Goal: Transaction & Acquisition: Purchase product/service

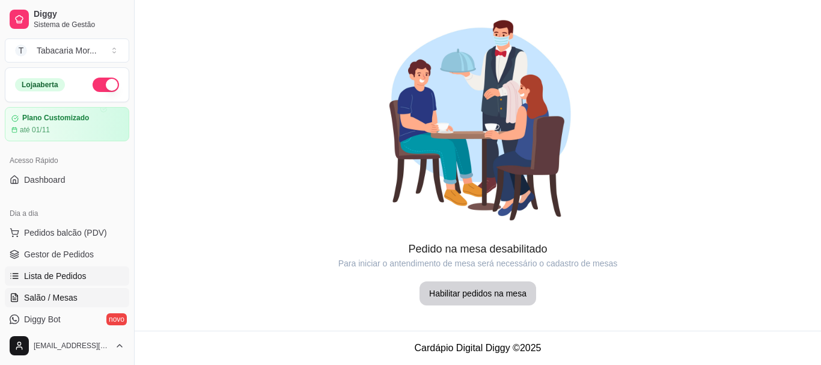
click at [62, 277] on span "Lista de Pedidos" at bounding box center [55, 276] width 63 height 12
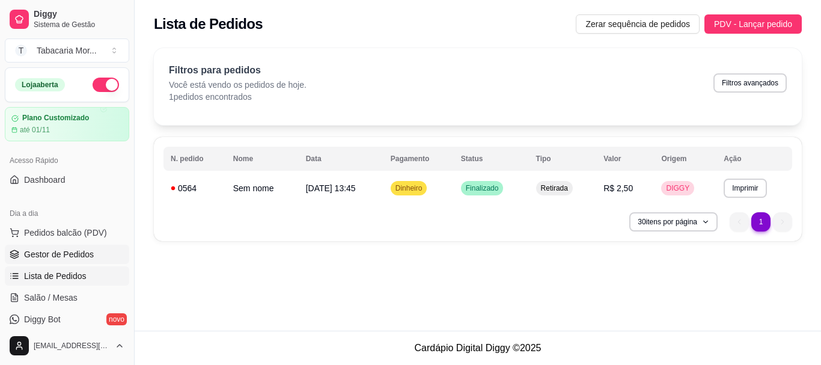
click at [53, 256] on span "Gestor de Pedidos" at bounding box center [59, 254] width 70 height 12
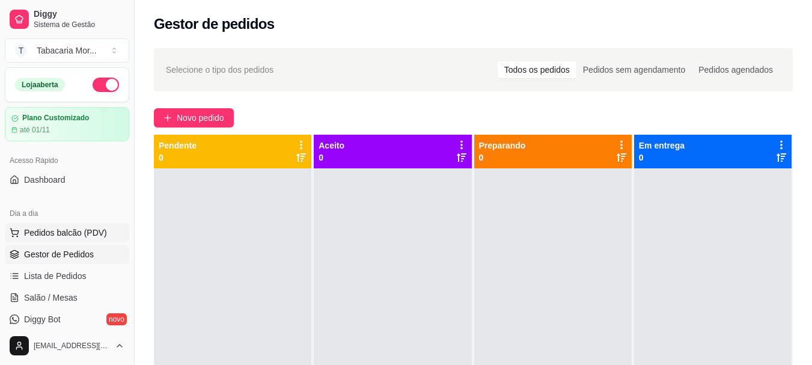
click at [83, 226] on button "Pedidos balcão (PDV)" at bounding box center [67, 232] width 124 height 19
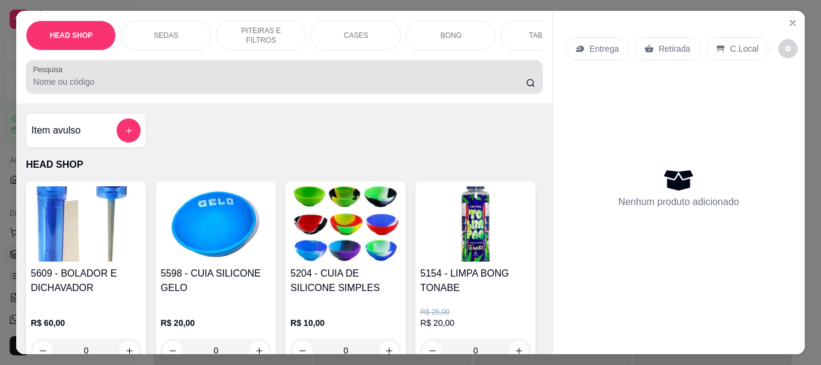
click at [117, 69] on div "Pesquisa" at bounding box center [284, 77] width 517 height 34
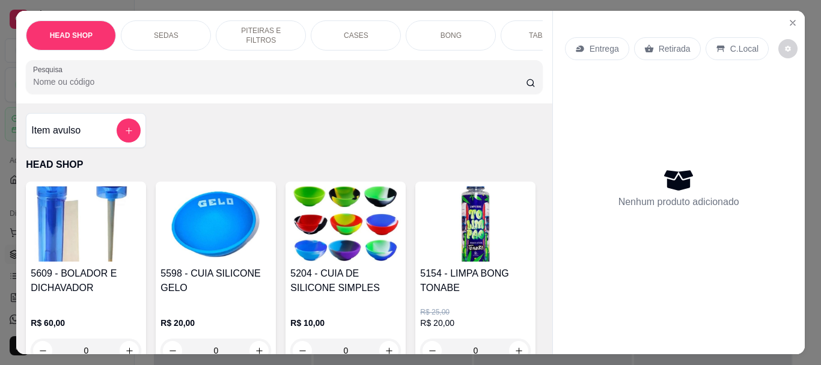
click at [108, 73] on div at bounding box center [284, 77] width 502 height 24
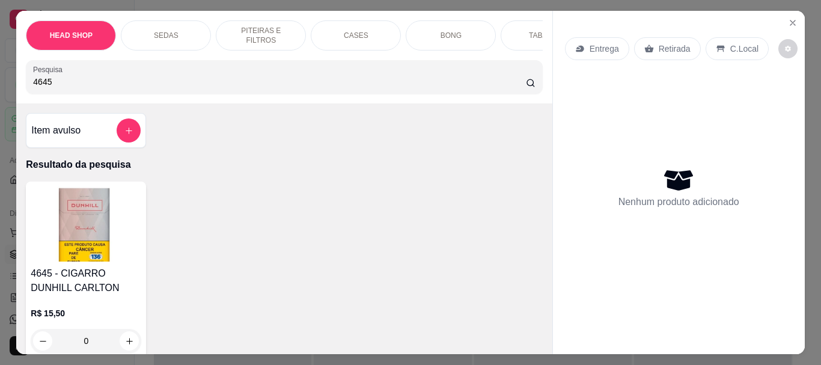
type input "4645"
click at [79, 226] on img at bounding box center [86, 223] width 111 height 75
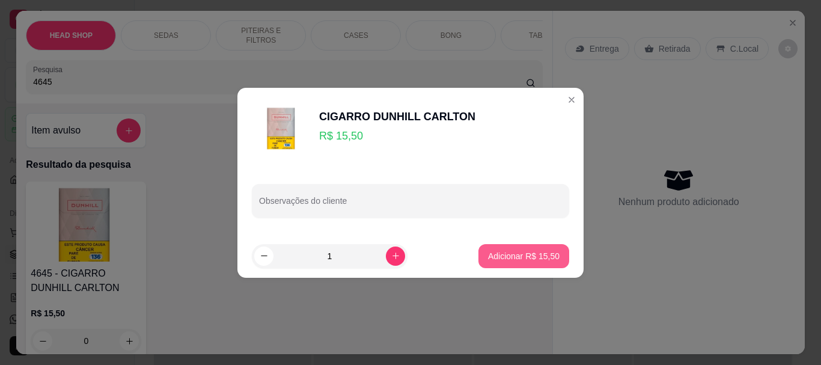
click at [515, 261] on button "Adicionar R$ 15,50" at bounding box center [524, 256] width 91 height 24
type input "1"
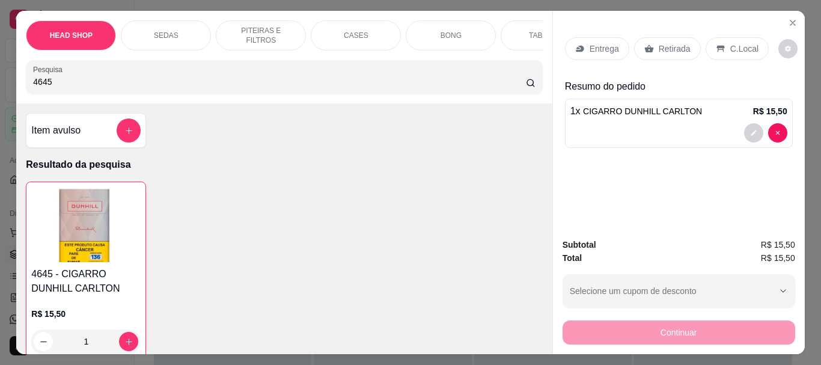
click at [661, 44] on p "Retirada" at bounding box center [675, 49] width 32 height 12
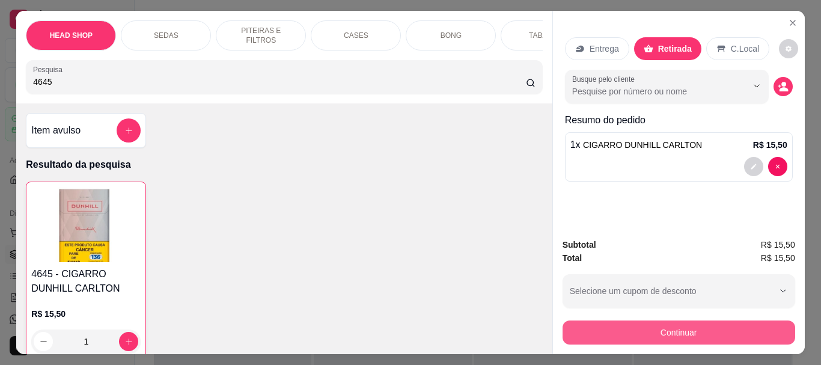
click at [681, 330] on button "Continuar" at bounding box center [679, 333] width 233 height 24
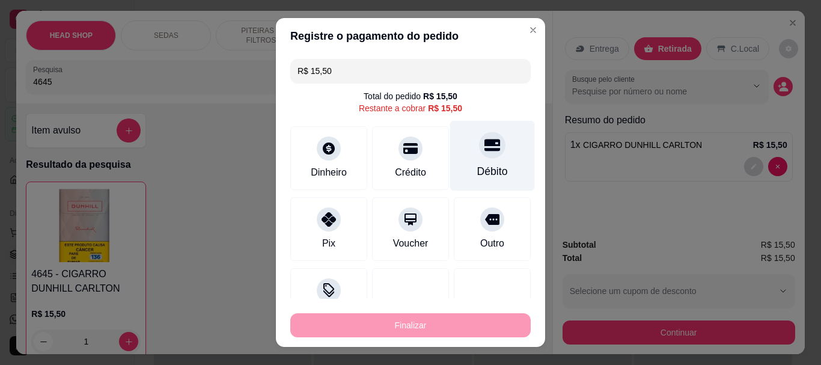
click at [485, 151] on icon at bounding box center [493, 146] width 16 height 12
type input "R$ 0,00"
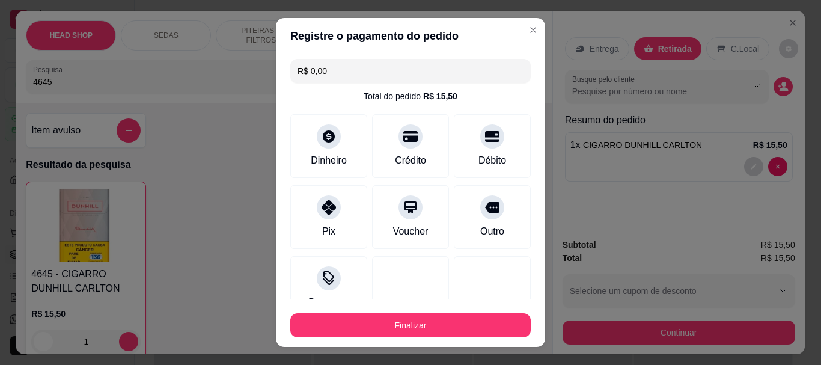
click at [462, 311] on div "Finalizar" at bounding box center [410, 323] width 241 height 29
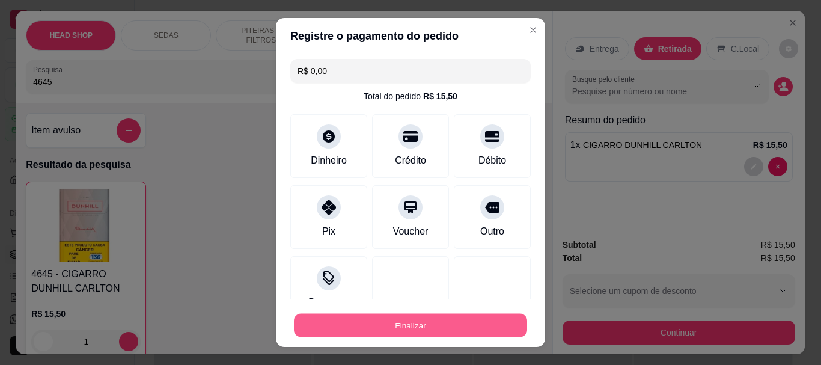
click at [461, 321] on button "Finalizar" at bounding box center [410, 324] width 233 height 23
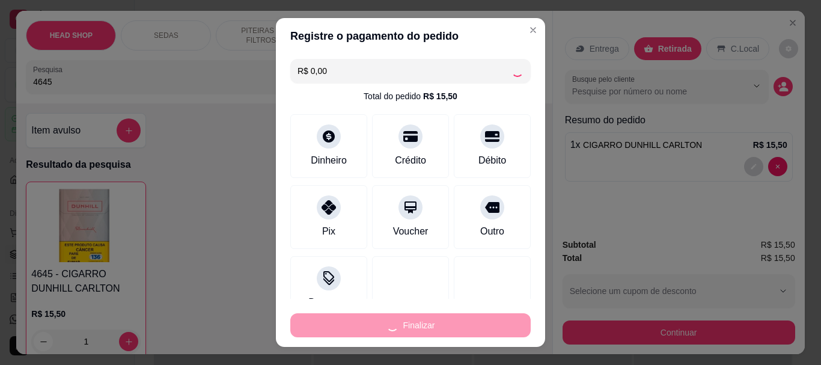
type input "0"
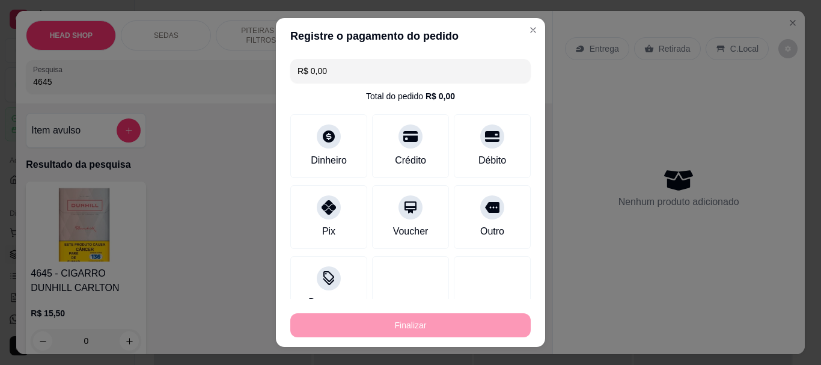
type input "-R$ 15,50"
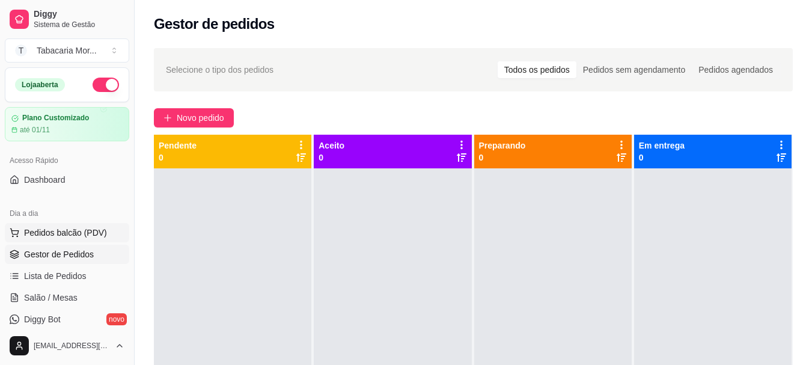
click at [83, 227] on span "Pedidos balcão (PDV)" at bounding box center [65, 233] width 83 height 12
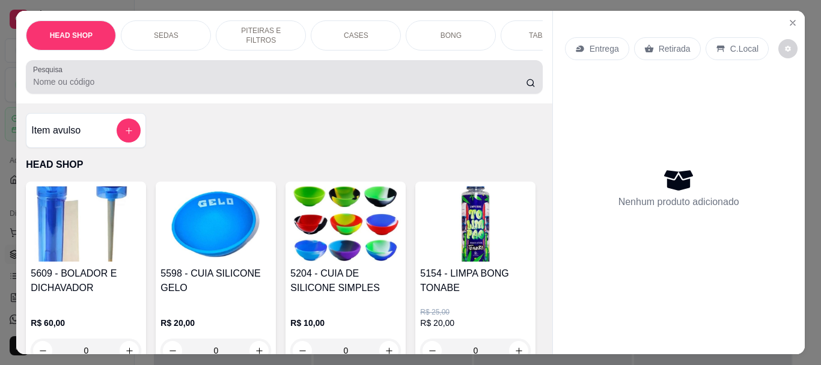
click at [126, 88] on input "Pesquisa" at bounding box center [279, 82] width 493 height 12
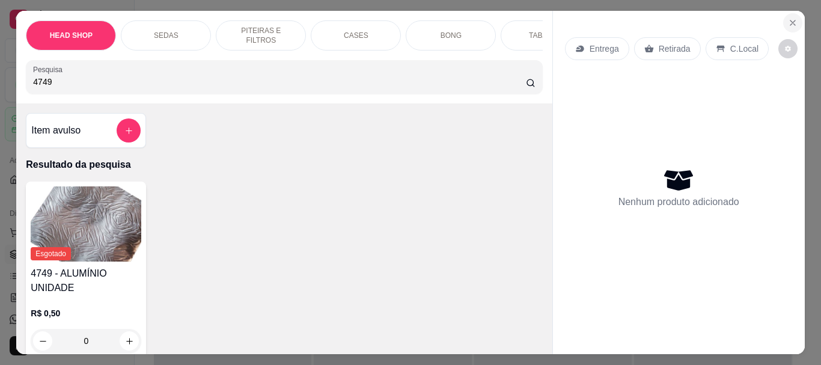
type input "4749"
click at [791, 20] on icon "Close" at bounding box center [793, 22] width 5 height 5
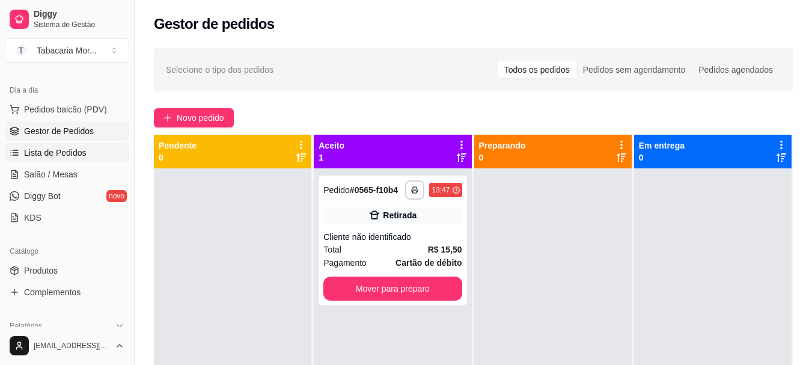
scroll to position [241, 0]
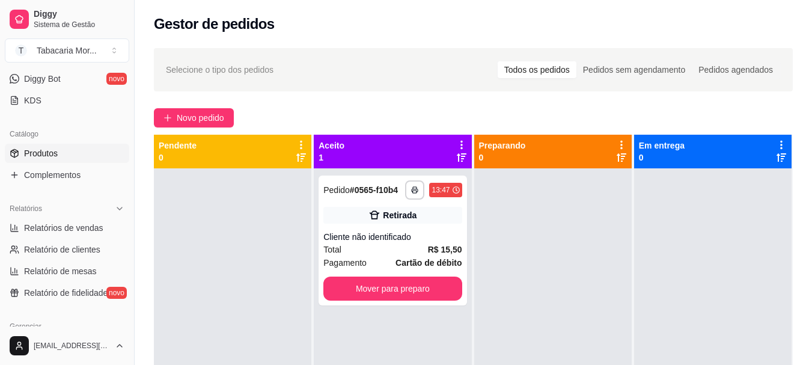
click at [62, 157] on link "Produtos" at bounding box center [67, 153] width 124 height 19
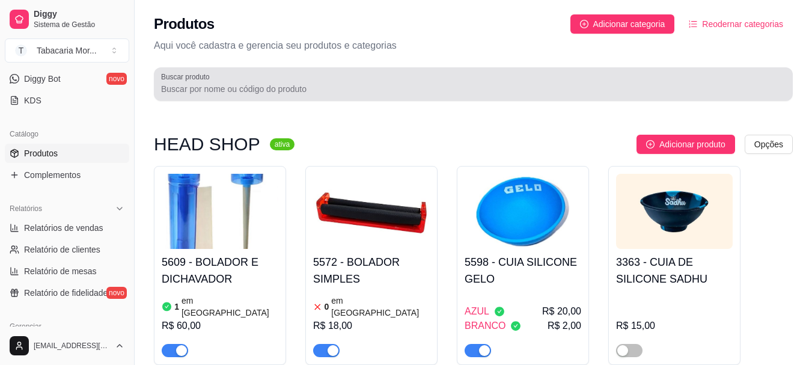
drag, startPoint x: 173, startPoint y: 75, endPoint x: 174, endPoint y: 82, distance: 7.4
click at [173, 75] on label "Buscar produto" at bounding box center [187, 77] width 53 height 10
click at [173, 83] on input "Buscar produto" at bounding box center [473, 89] width 625 height 12
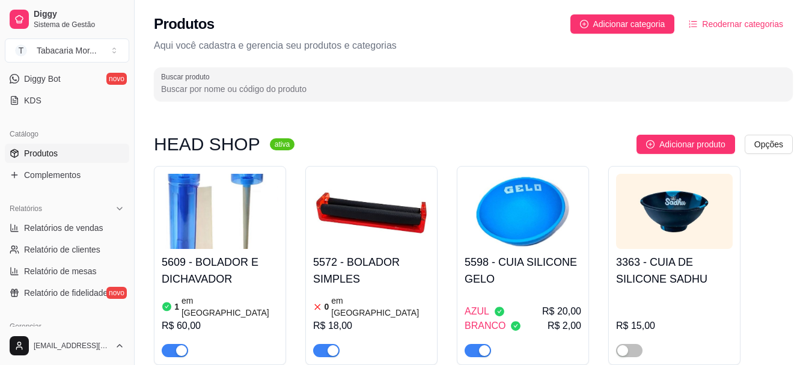
click at [174, 82] on div at bounding box center [473, 84] width 625 height 24
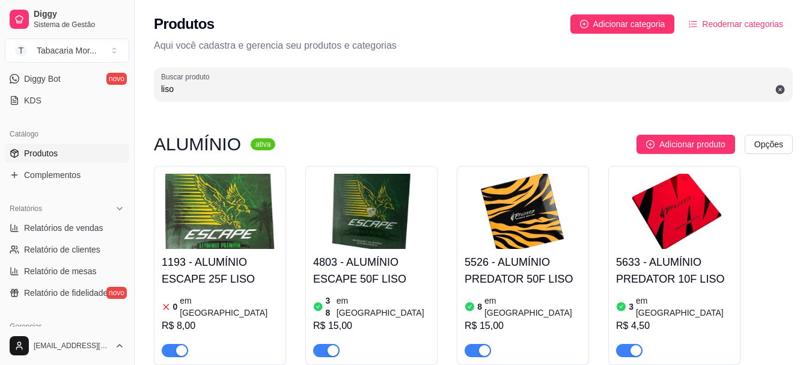
type input "liso"
click at [499, 229] on img at bounding box center [523, 211] width 117 height 75
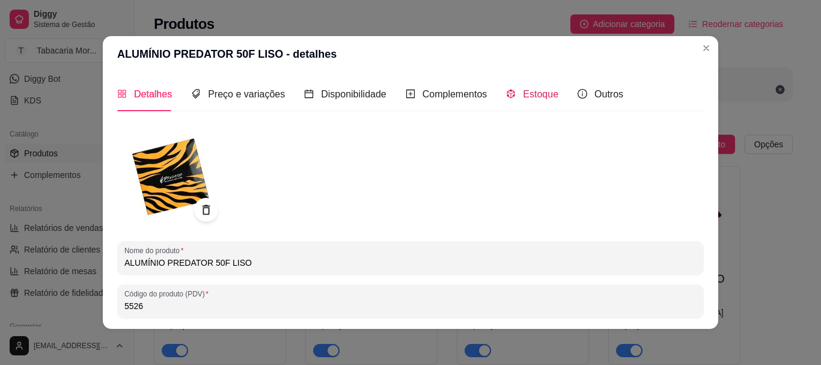
click at [532, 90] on span "Estoque" at bounding box center [540, 94] width 35 height 10
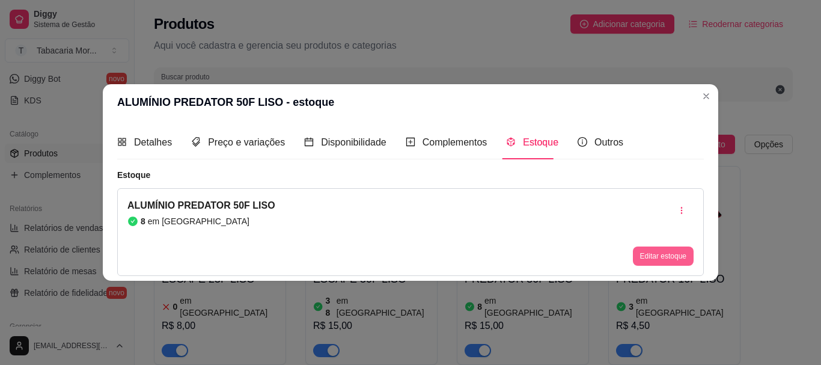
click at [654, 250] on button "Editar estoque" at bounding box center [663, 256] width 61 height 19
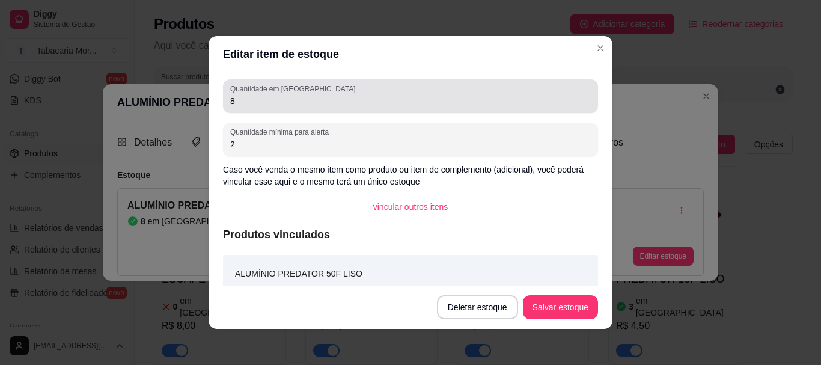
click at [243, 110] on div "Quantidade em estoque 8" at bounding box center [410, 96] width 375 height 34
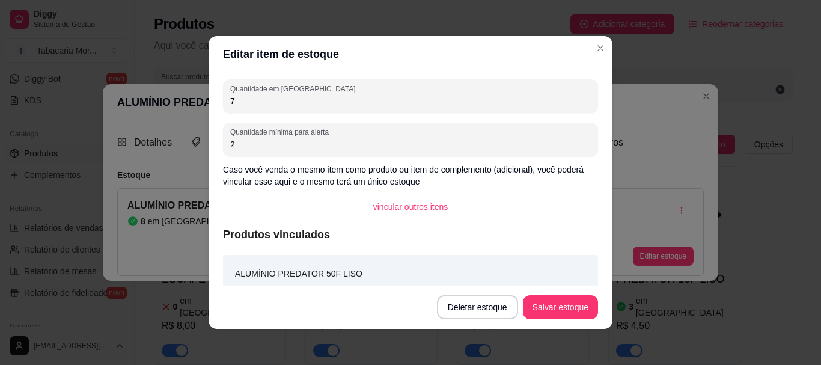
type input "7"
click at [554, 309] on button "Salvar estoque" at bounding box center [560, 307] width 73 height 23
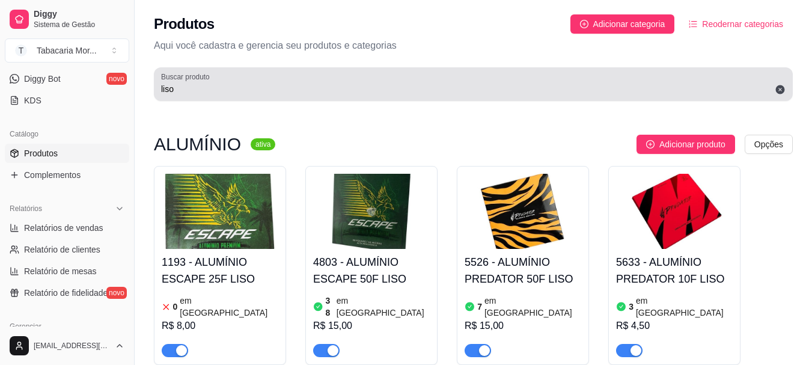
click at [253, 88] on input "liso" at bounding box center [473, 89] width 625 height 12
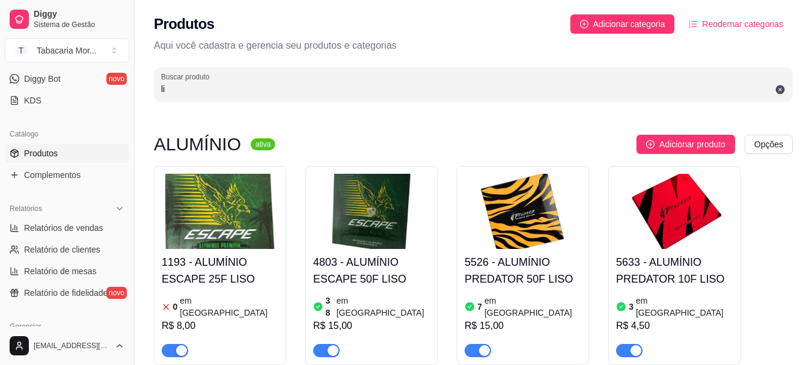
type input "l"
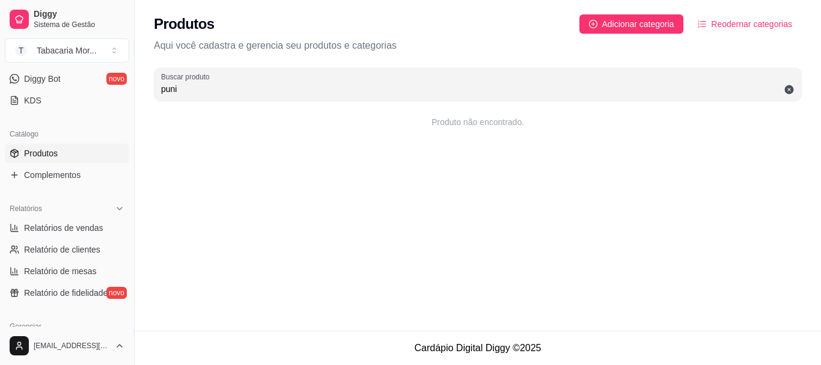
click at [165, 87] on input "puni" at bounding box center [478, 89] width 634 height 12
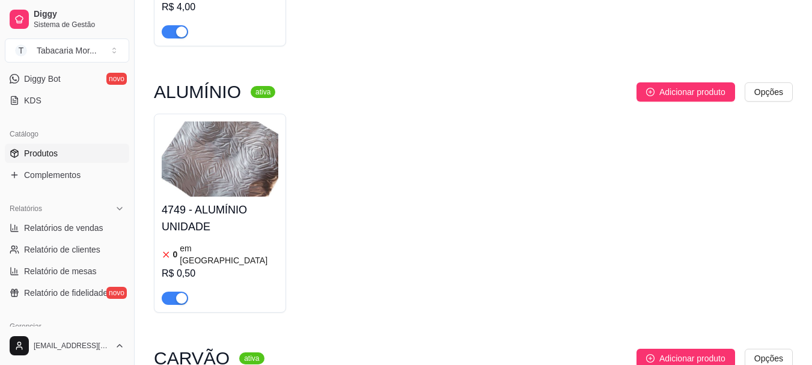
scroll to position [421, 0]
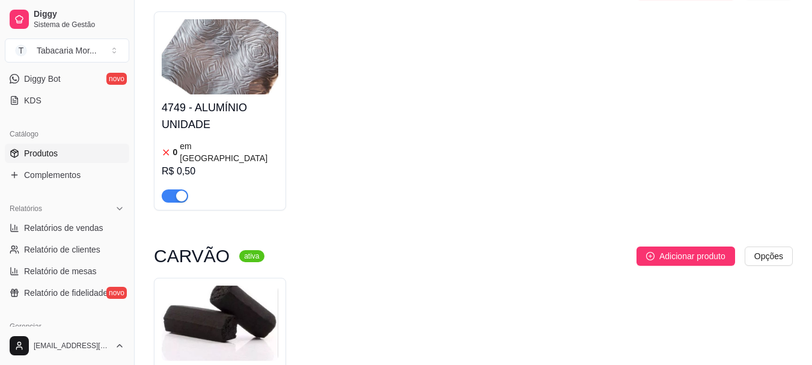
type input "uni"
click at [212, 121] on div "4749 - ALUMÍNIO UNIDADE 0 em estoque R$ 0,50" at bounding box center [220, 148] width 117 height 108
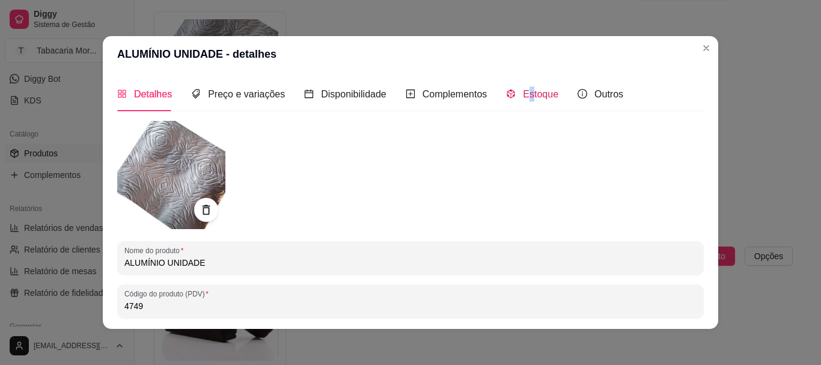
click at [523, 94] on span "Estoque" at bounding box center [540, 94] width 35 height 10
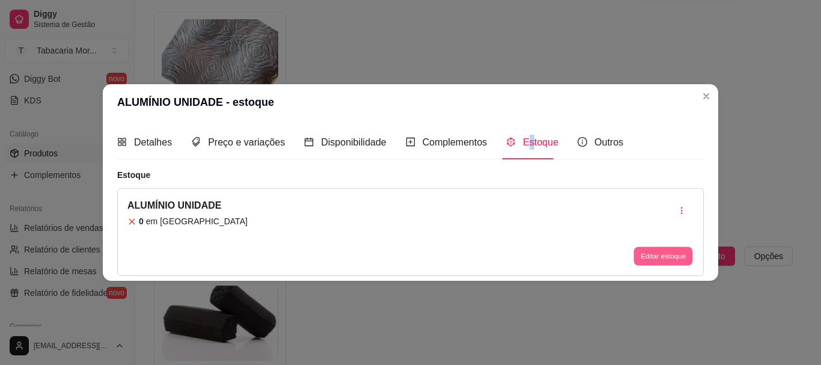
click at [643, 253] on button "Editar estoque" at bounding box center [663, 256] width 59 height 19
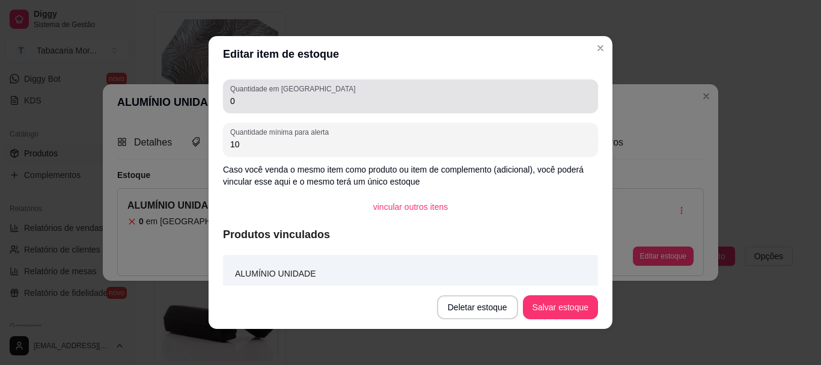
click at [253, 105] on input "0" at bounding box center [410, 101] width 361 height 12
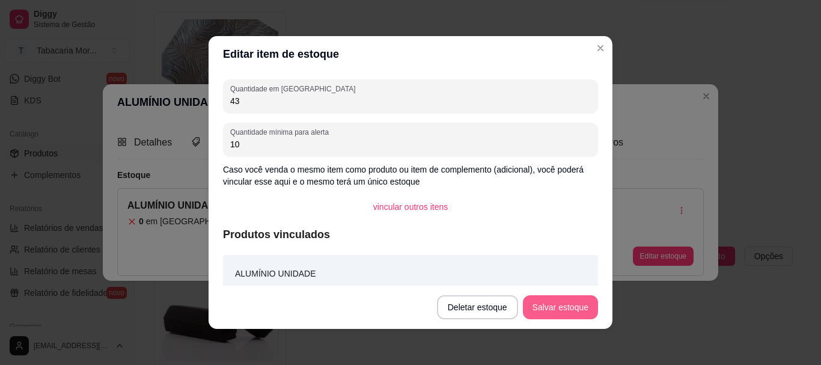
type input "43"
click at [553, 306] on button "Salvar estoque" at bounding box center [560, 307] width 75 height 24
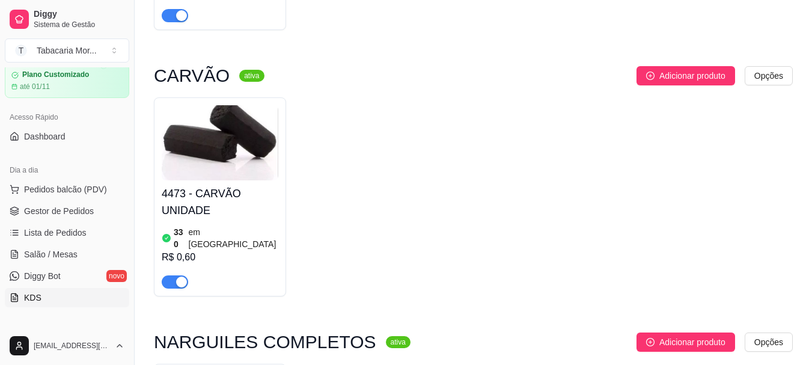
scroll to position [0, 0]
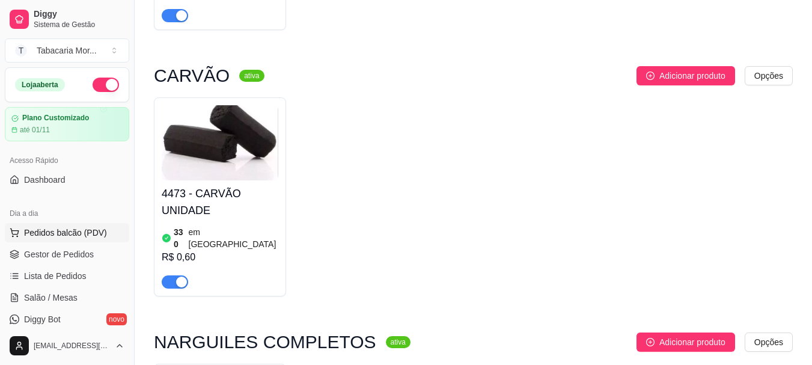
click at [75, 238] on span "Pedidos balcão (PDV)" at bounding box center [65, 233] width 83 height 12
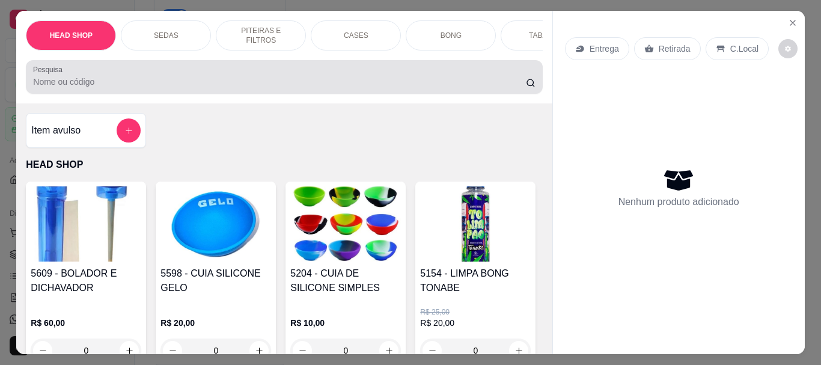
click at [100, 79] on div at bounding box center [284, 77] width 502 height 24
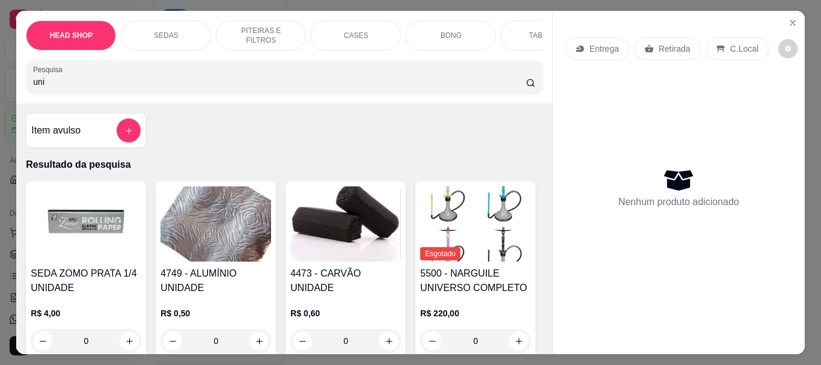
type input "uni"
click at [190, 241] on img at bounding box center [216, 223] width 111 height 75
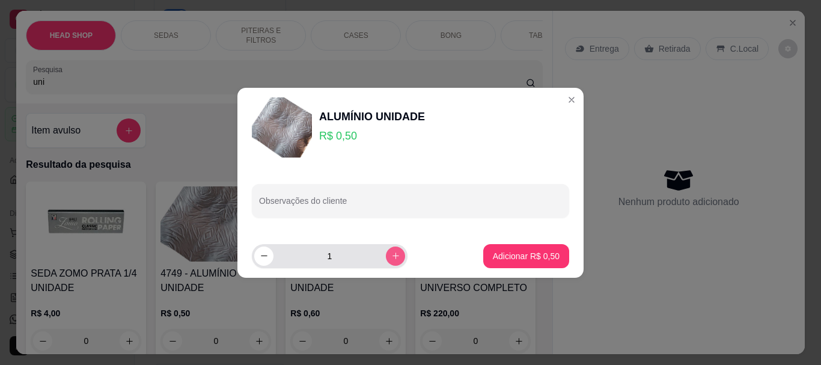
click at [391, 260] on icon "increase-product-quantity" at bounding box center [395, 255] width 9 height 9
type input "2"
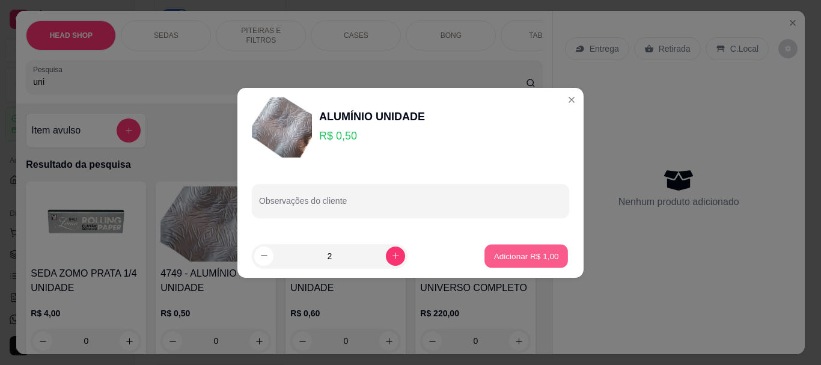
click at [519, 259] on p "Adicionar R$ 1,00" at bounding box center [526, 255] width 65 height 11
type input "2"
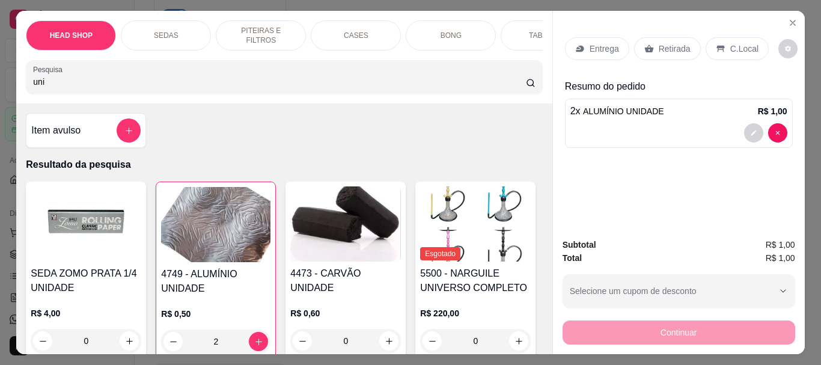
click at [370, 251] on img at bounding box center [345, 223] width 111 height 75
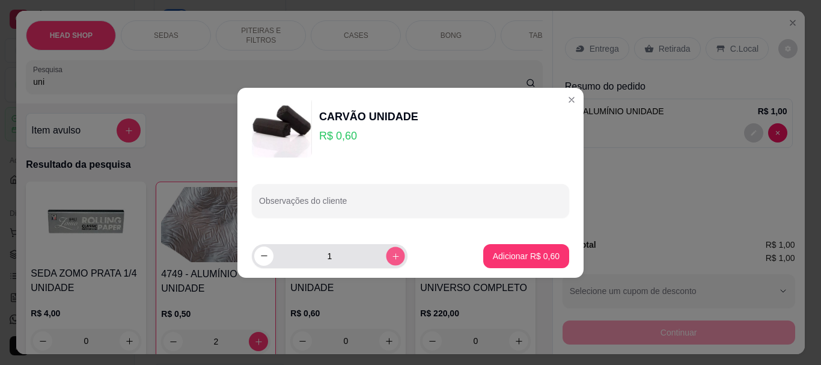
click at [391, 256] on icon "increase-product-quantity" at bounding box center [395, 255] width 9 height 9
type input "3"
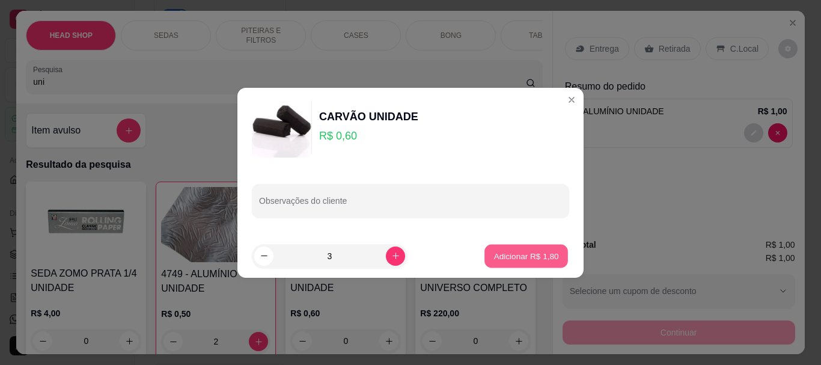
click at [532, 245] on button "Adicionar R$ 1,80" at bounding box center [527, 255] width 84 height 23
type input "3"
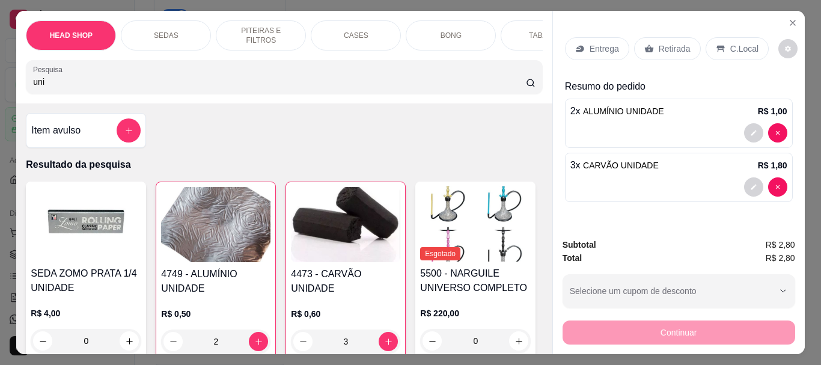
click at [675, 51] on div "Retirada" at bounding box center [667, 48] width 67 height 23
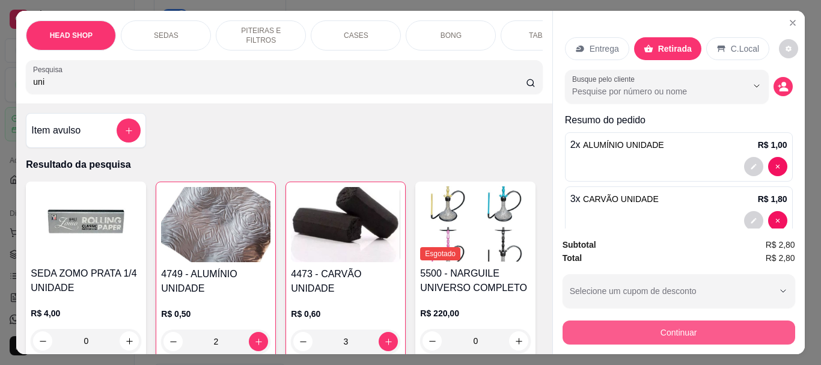
click at [652, 324] on button "Continuar" at bounding box center [679, 333] width 233 height 24
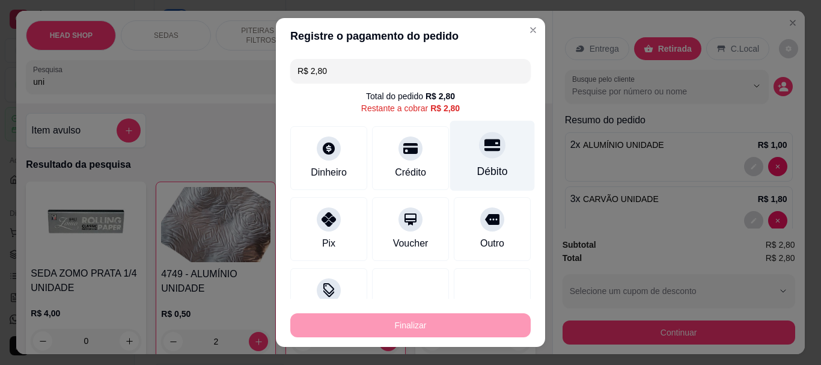
click at [477, 164] on div "Débito" at bounding box center [492, 172] width 31 height 16
type input "R$ 0,00"
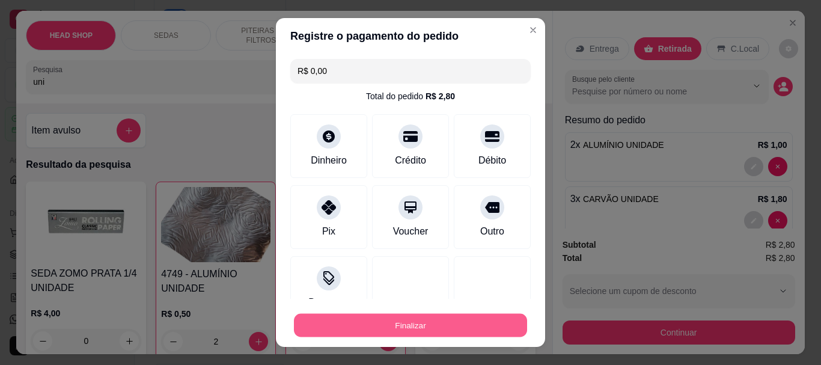
click at [494, 328] on button "Finalizar" at bounding box center [410, 324] width 233 height 23
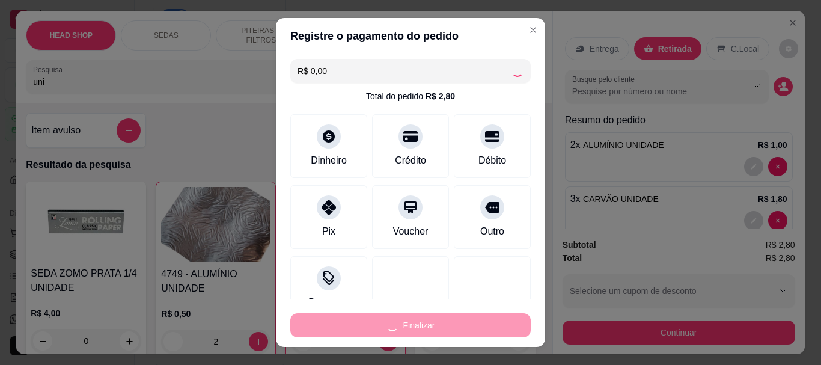
type input "0"
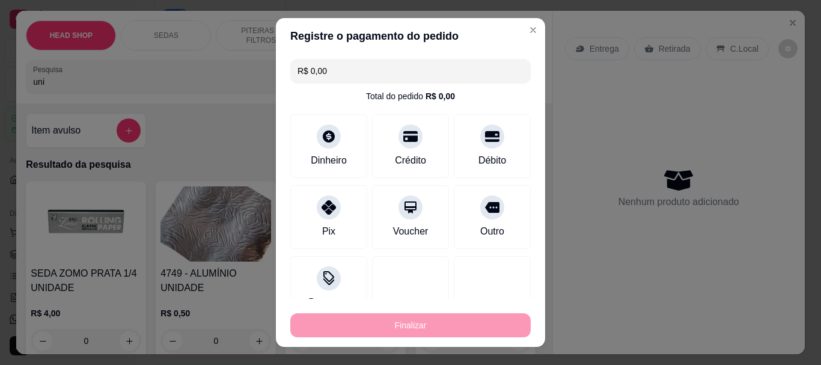
type input "-R$ 2,80"
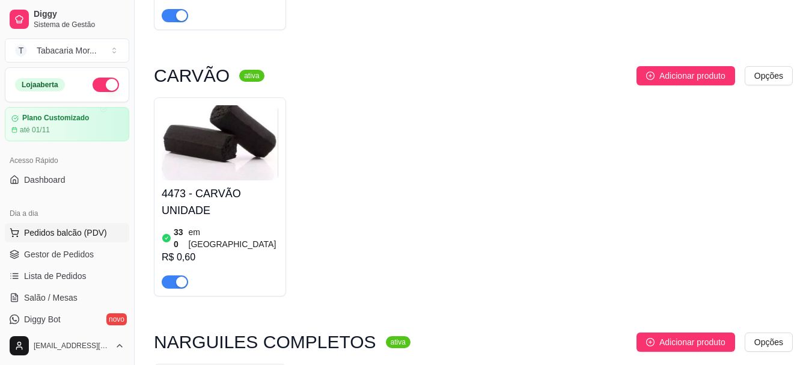
click at [76, 231] on span "Pedidos balcão (PDV)" at bounding box center [65, 233] width 83 height 12
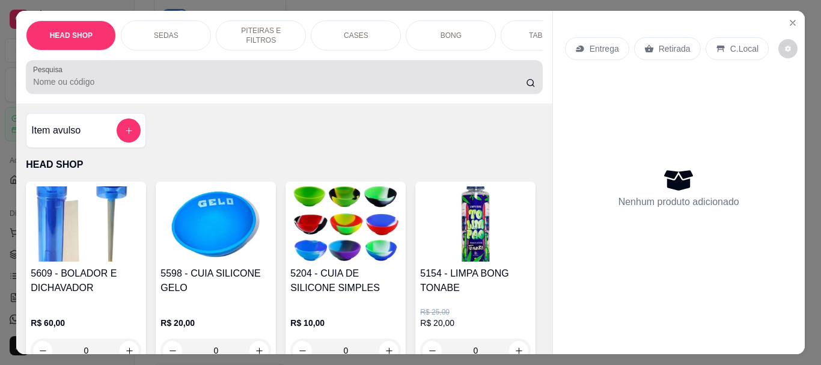
click at [78, 84] on input "Pesquisa" at bounding box center [279, 82] width 493 height 12
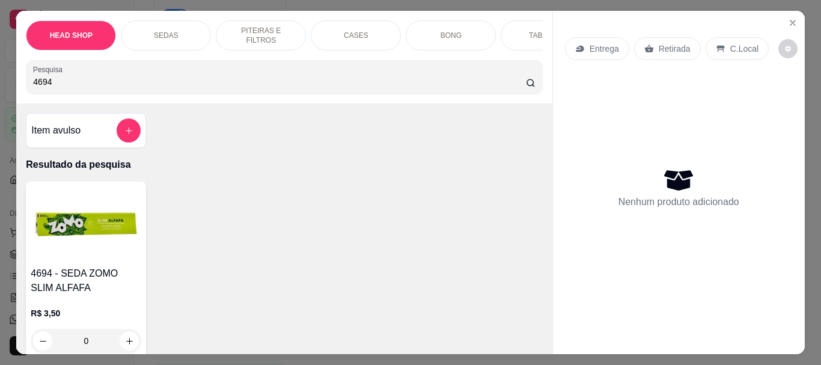
type input "4694"
click at [85, 253] on img at bounding box center [86, 223] width 111 height 75
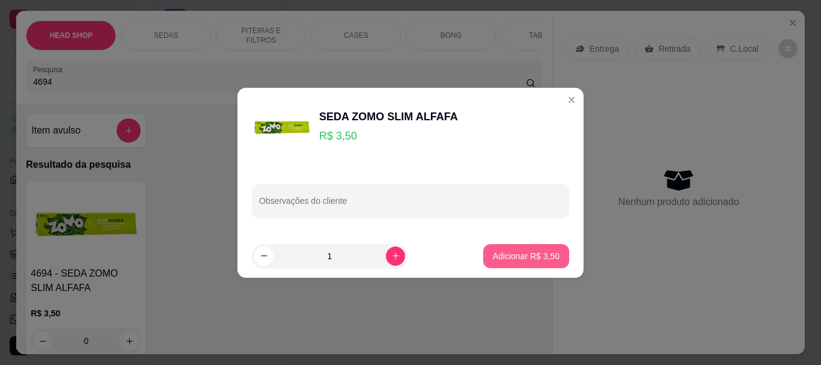
click at [515, 256] on p "Adicionar R$ 3,50" at bounding box center [526, 256] width 67 height 12
type input "1"
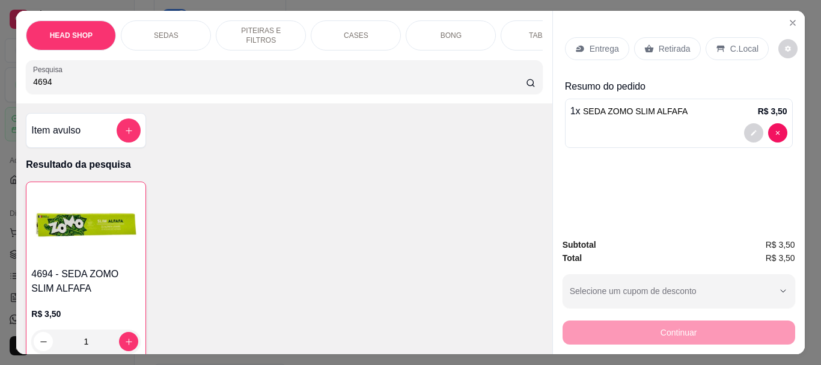
click at [665, 37] on div "Retirada" at bounding box center [667, 48] width 67 height 23
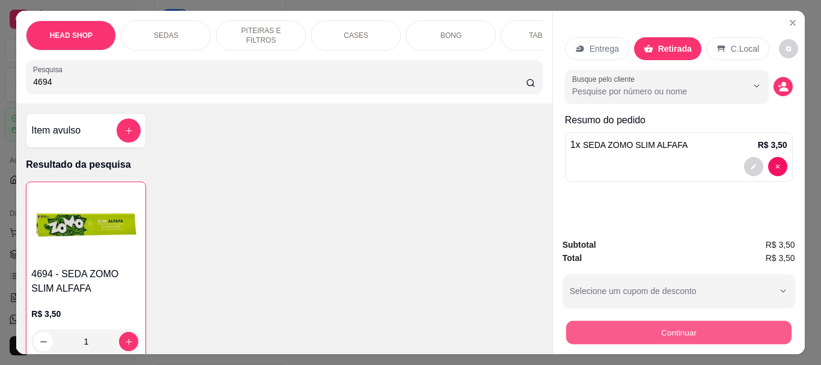
click at [610, 321] on button "Continuar" at bounding box center [679, 332] width 226 height 23
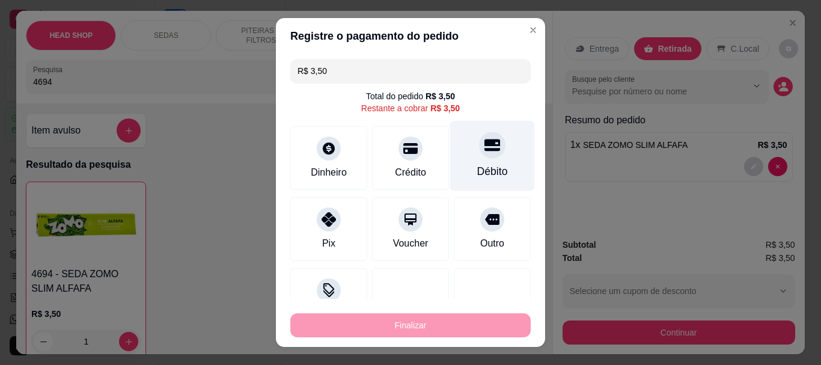
click at [479, 155] on div at bounding box center [492, 145] width 26 height 26
type input "R$ 0,00"
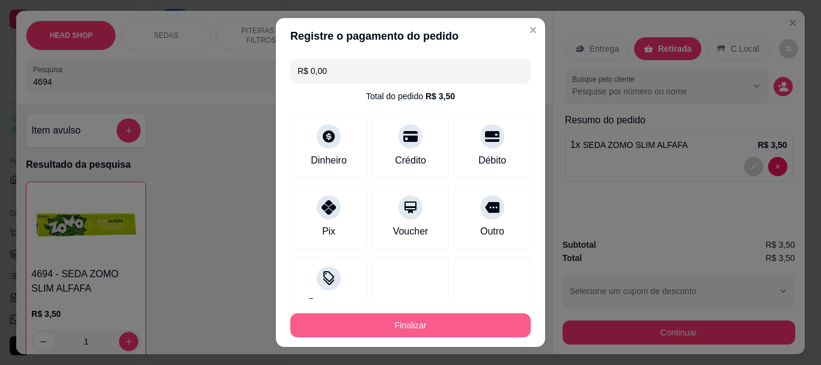
click at [464, 313] on div "Finalizar" at bounding box center [410, 325] width 241 height 24
click at [490, 319] on button "Finalizar" at bounding box center [410, 325] width 241 height 24
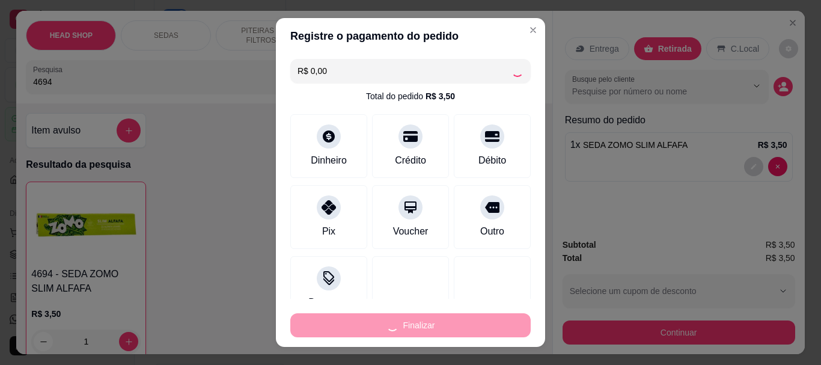
type input "0"
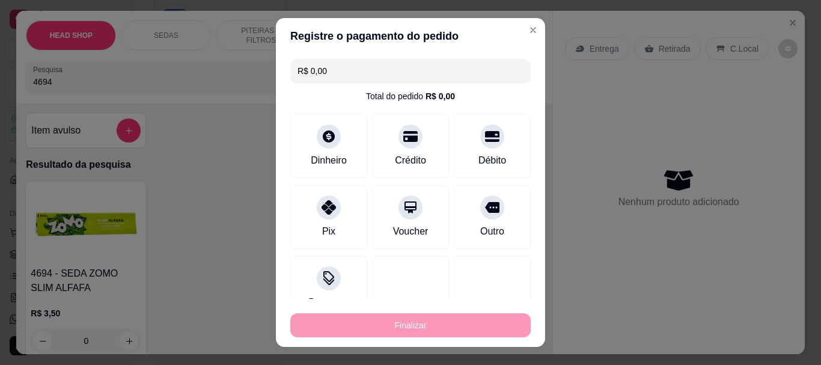
type input "-R$ 3,50"
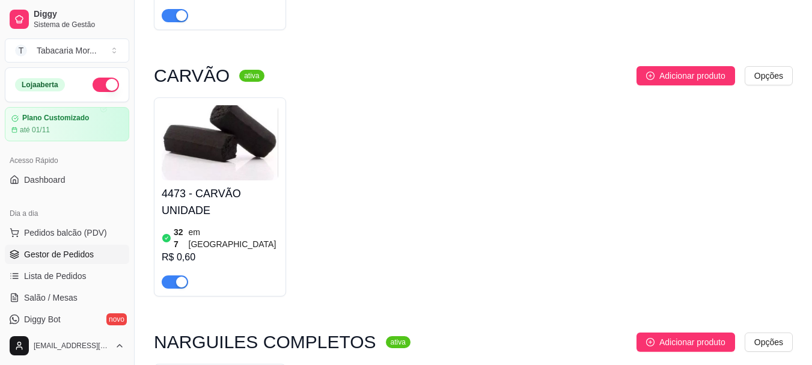
click at [38, 257] on span "Gestor de Pedidos" at bounding box center [59, 254] width 70 height 12
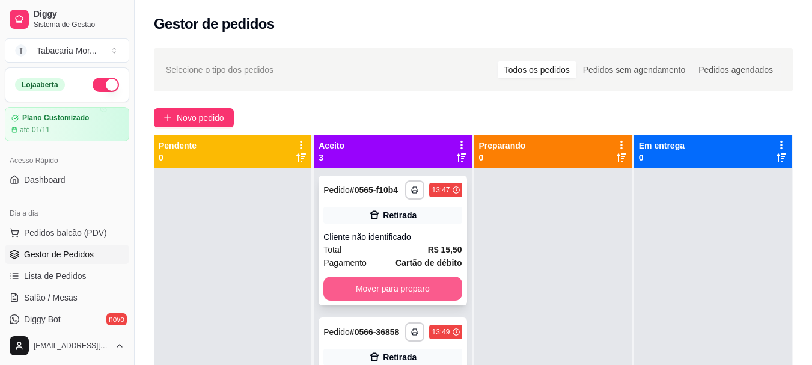
click at [395, 301] on button "Mover para preparo" at bounding box center [393, 289] width 138 height 24
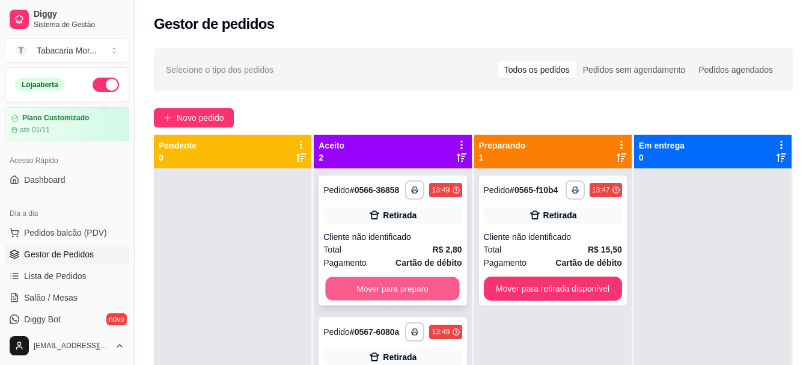
click at [403, 287] on button "Mover para preparo" at bounding box center [393, 288] width 134 height 23
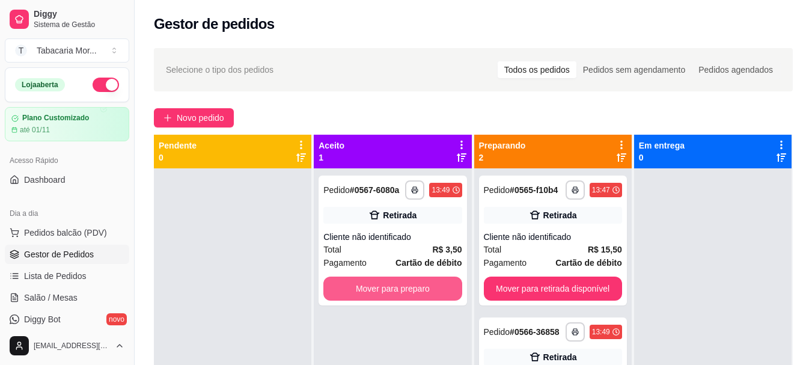
click at [403, 287] on button "Mover para preparo" at bounding box center [393, 289] width 138 height 24
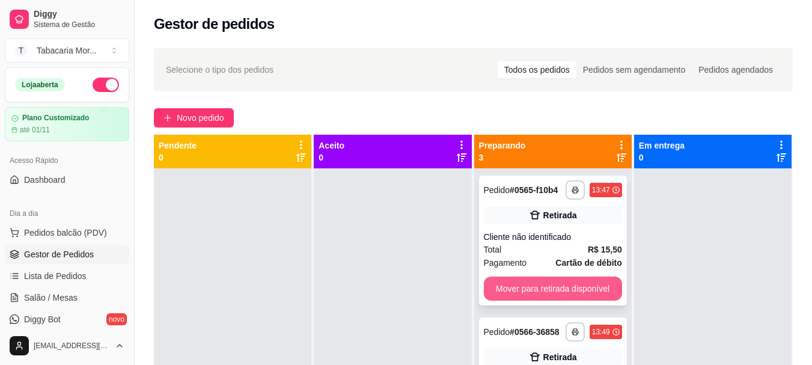
click at [494, 285] on button "Mover para retirada disponível" at bounding box center [553, 289] width 138 height 24
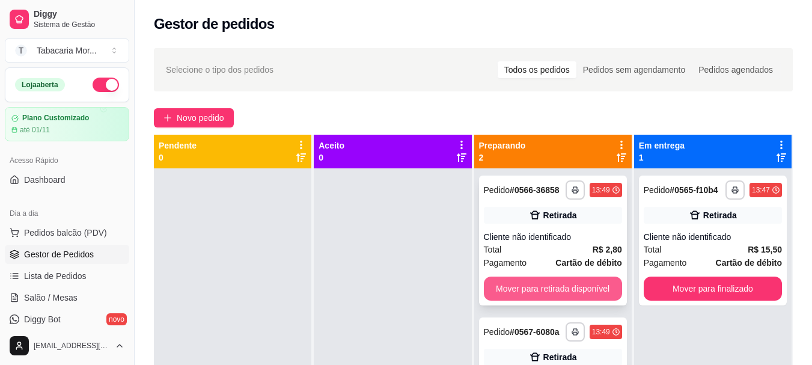
click at [497, 285] on button "Mover para retirada disponível" at bounding box center [553, 289] width 138 height 24
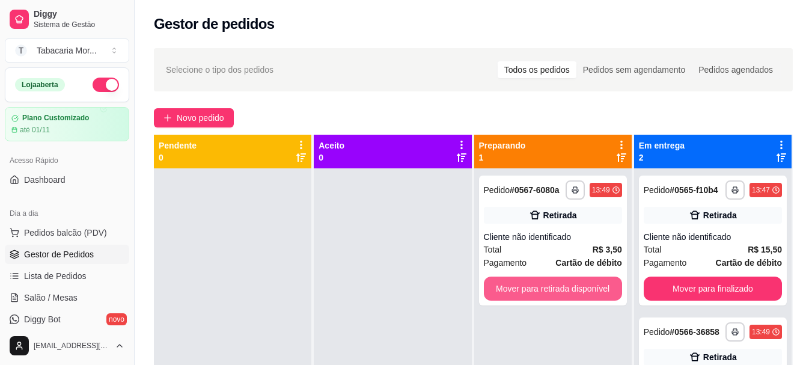
click at [497, 285] on button "Mover para retirada disponível" at bounding box center [553, 289] width 138 height 24
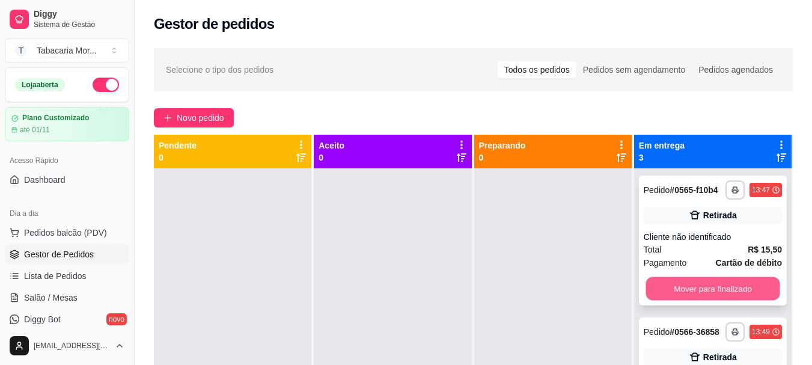
click at [670, 299] on button "Mover para finalizado" at bounding box center [713, 288] width 134 height 23
click at [670, 299] on button "Mover para finalizado" at bounding box center [713, 289] width 138 height 24
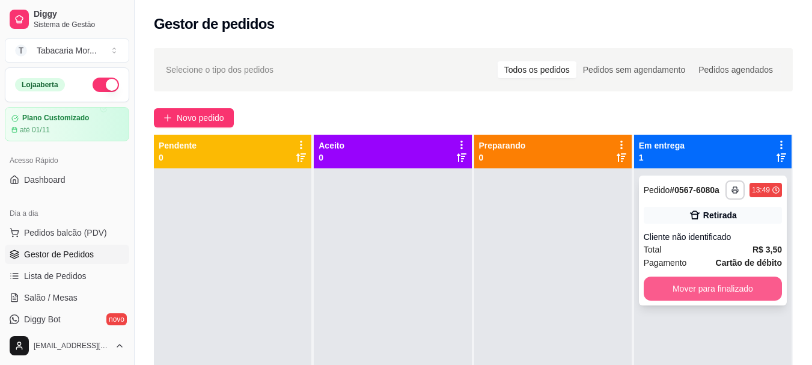
click at [665, 288] on button "Mover para finalizado" at bounding box center [713, 289] width 138 height 24
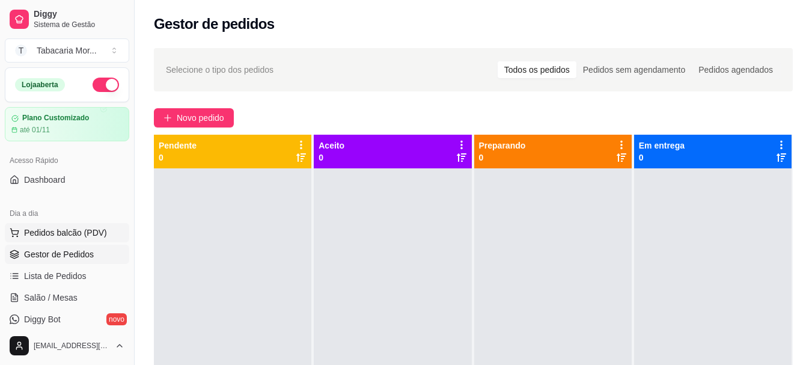
click at [68, 232] on span "Pedidos balcão (PDV)" at bounding box center [65, 233] width 83 height 12
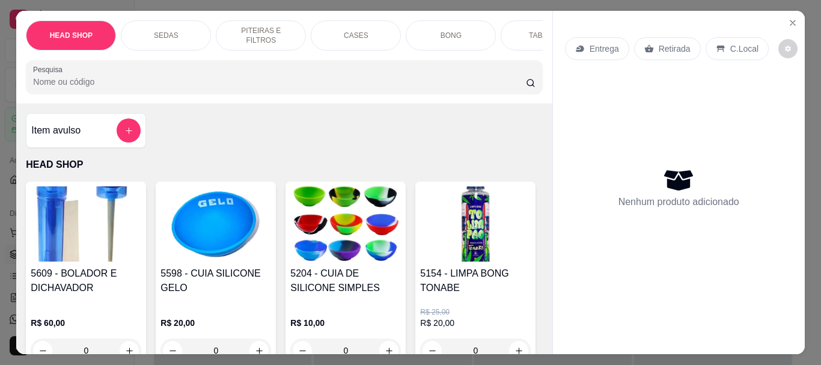
click at [16, 81] on div "HEAD SHOP SEDAS PITEIRAS E FILTROS CASES BONG TABACOS ISQUEIRO E MACARICO CIGAR…" at bounding box center [284, 57] width 536 height 93
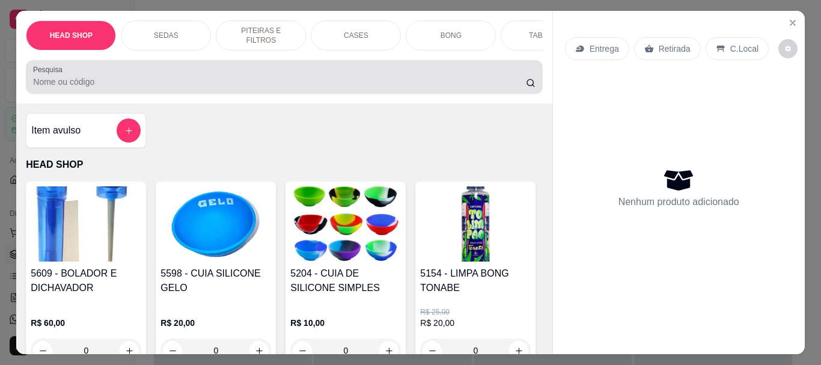
click at [26, 87] on div "Pesquisa" at bounding box center [284, 77] width 517 height 34
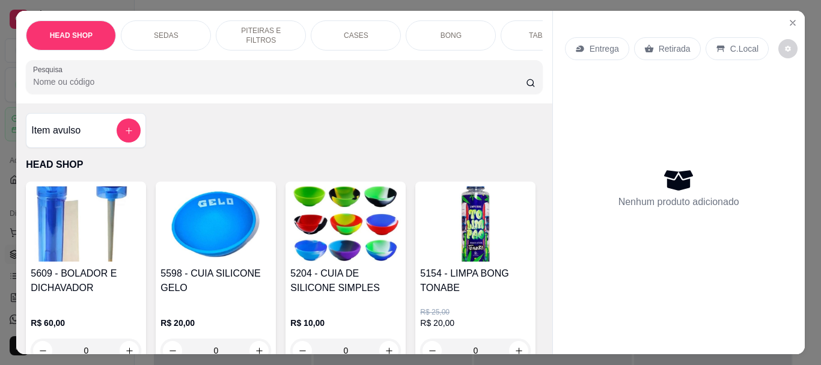
type input "5"
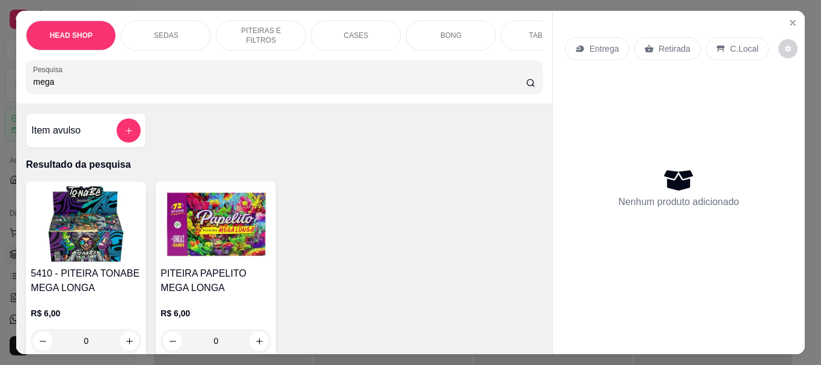
type input "mega"
click at [221, 240] on img at bounding box center [216, 223] width 111 height 75
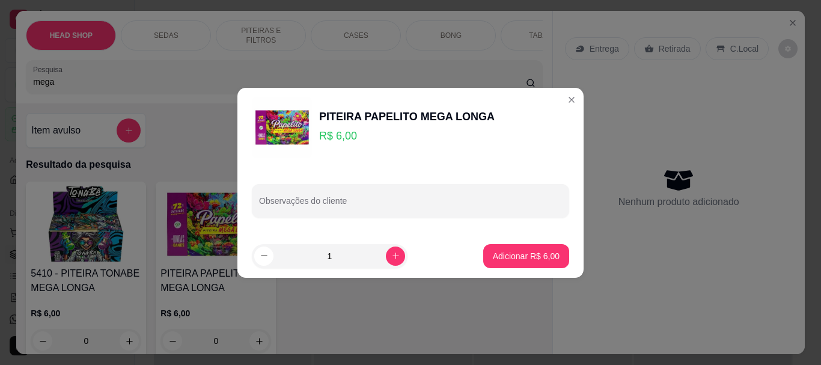
click at [542, 270] on footer "1 Adicionar R$ 6,00" at bounding box center [411, 256] width 346 height 43
click at [514, 256] on p "Adicionar R$ 6,00" at bounding box center [526, 256] width 67 height 12
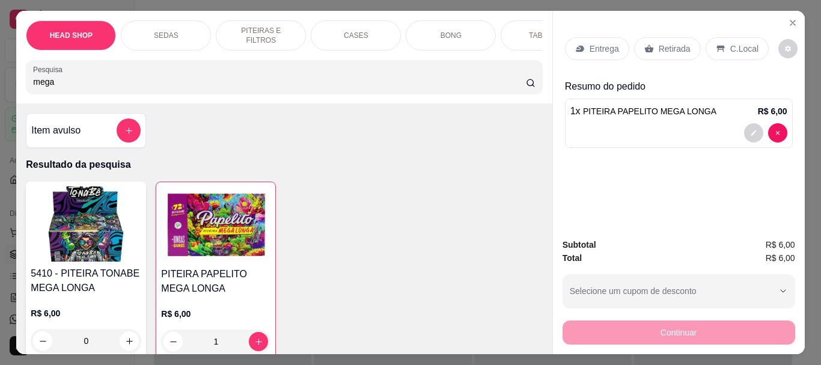
type input "1"
click at [659, 43] on p "Retirada" at bounding box center [675, 49] width 32 height 12
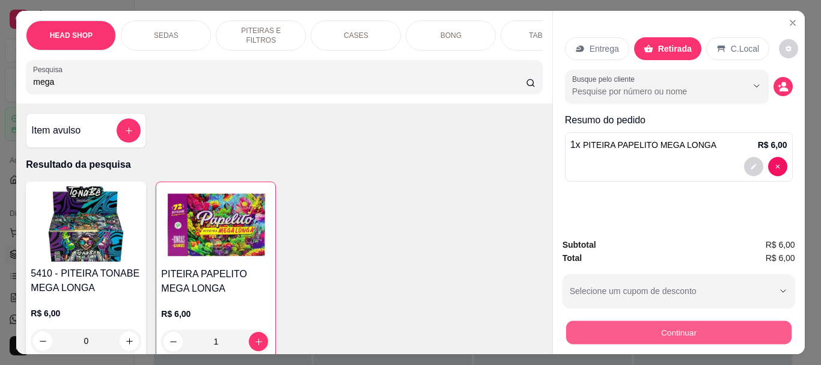
click at [637, 337] on button "Continuar" at bounding box center [679, 332] width 226 height 23
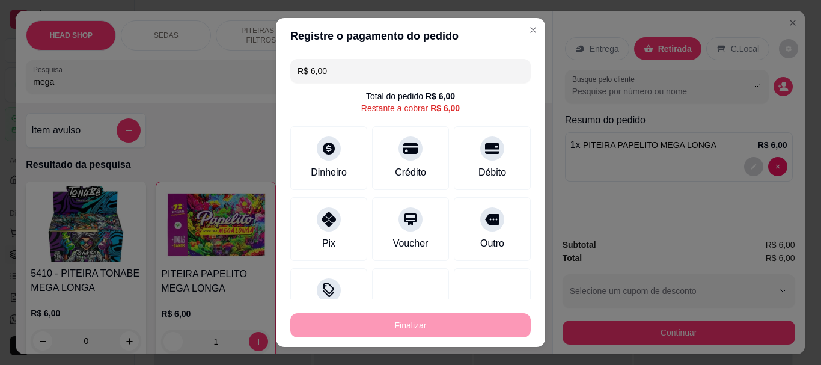
drag, startPoint x: 475, startPoint y: 152, endPoint x: 517, endPoint y: 147, distance: 41.8
click at [494, 154] on div "Débito" at bounding box center [492, 158] width 77 height 64
type input "R$ 0,00"
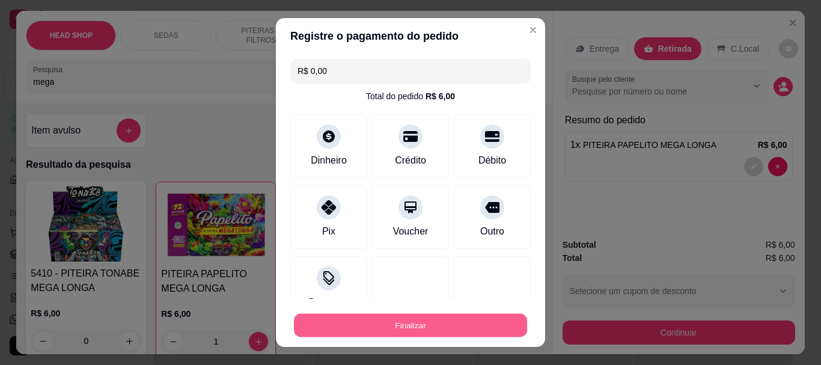
click at [431, 323] on button "Finalizar" at bounding box center [410, 324] width 233 height 23
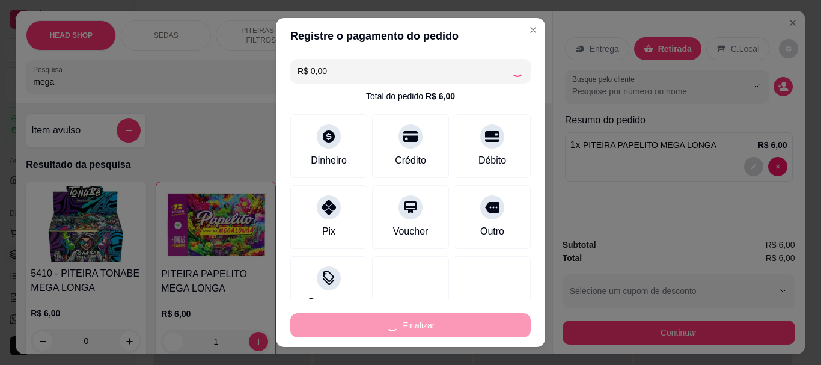
type input "0"
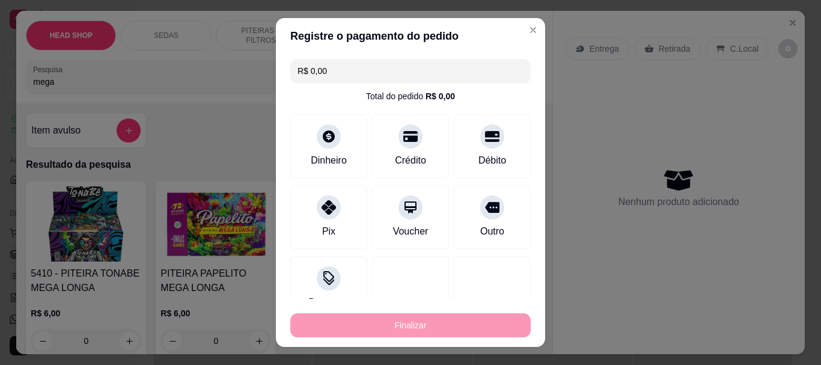
type input "-R$ 6,00"
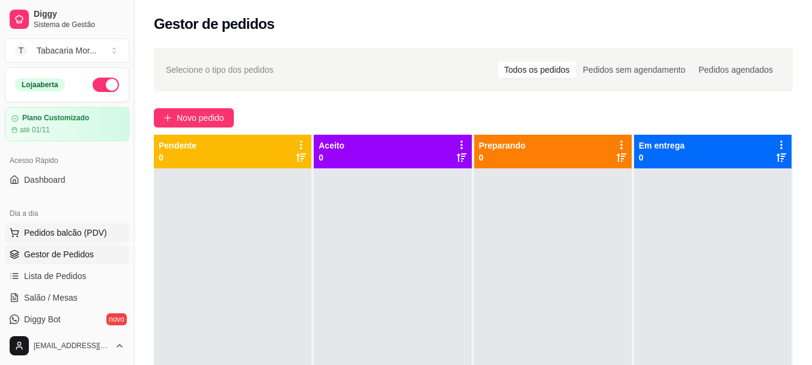
click at [52, 231] on span "Pedidos balcão (PDV)" at bounding box center [65, 233] width 83 height 12
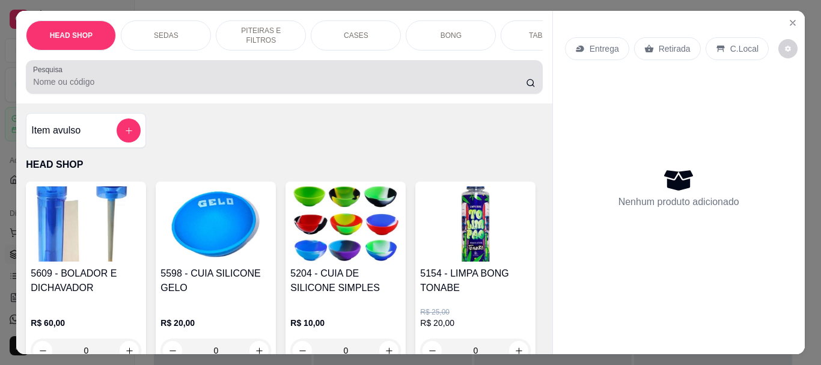
click at [142, 85] on input "Pesquisa" at bounding box center [279, 82] width 493 height 12
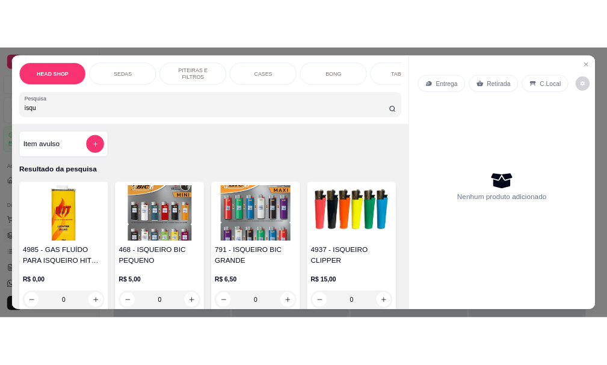
scroll to position [301, 0]
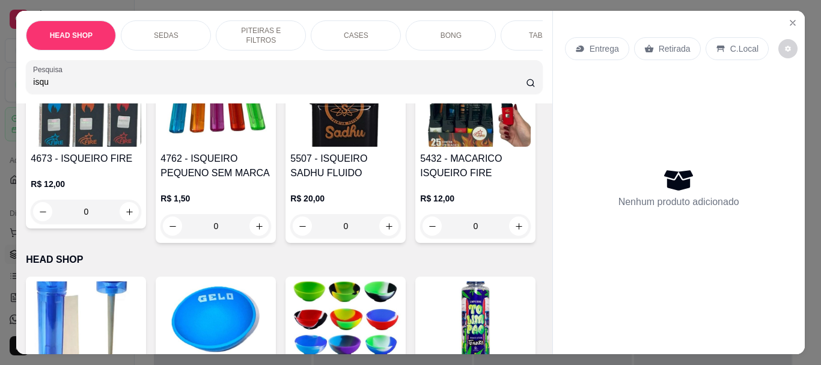
type input "isqu"
click at [271, 161] on h4 "4762 - ISQUEIRO PEQUENO SEM MARCA" at bounding box center [216, 166] width 111 height 29
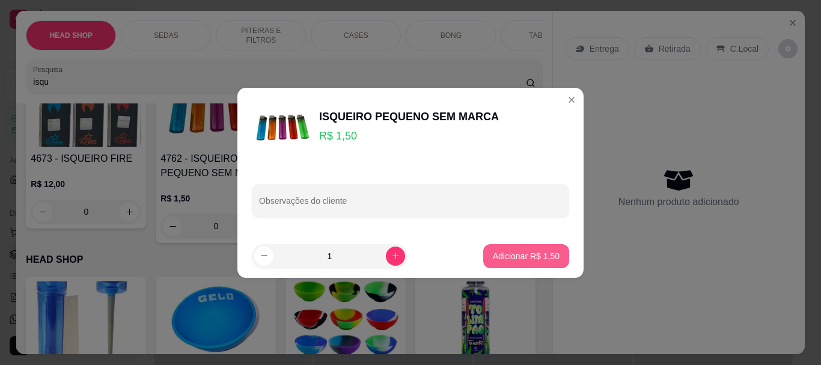
click at [533, 247] on button "Adicionar R$ 1,50" at bounding box center [527, 256] width 86 height 24
type input "1"
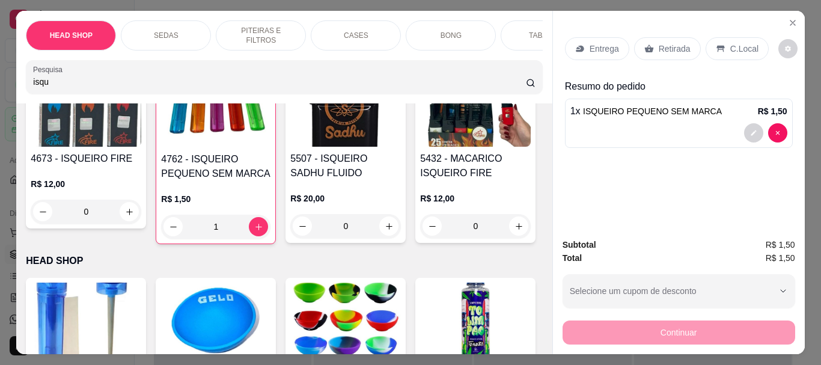
drag, startPoint x: 660, startPoint y: 43, endPoint x: 622, endPoint y: 243, distance: 203.2
click at [659, 50] on p "Retirada" at bounding box center [675, 49] width 32 height 12
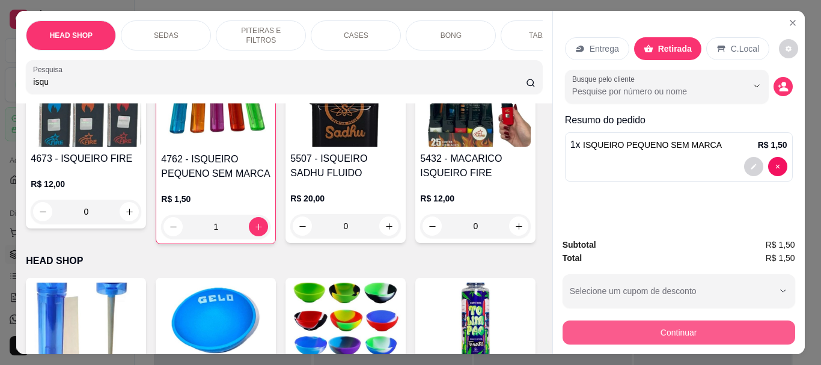
click at [623, 324] on button "Continuar" at bounding box center [679, 333] width 233 height 24
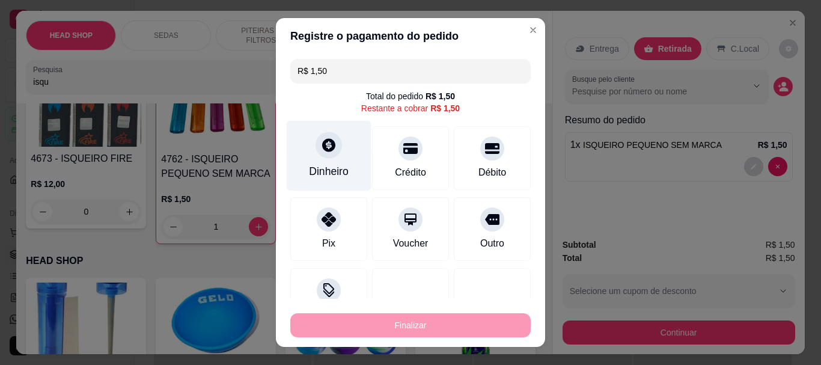
click at [322, 150] on icon at bounding box center [328, 145] width 13 height 13
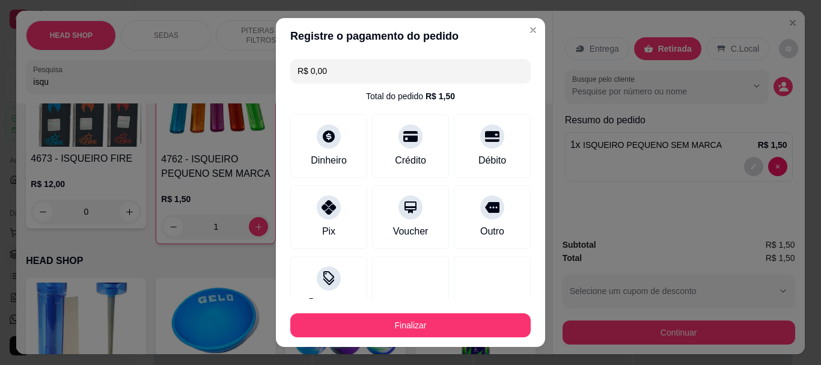
type input "R$ 0,00"
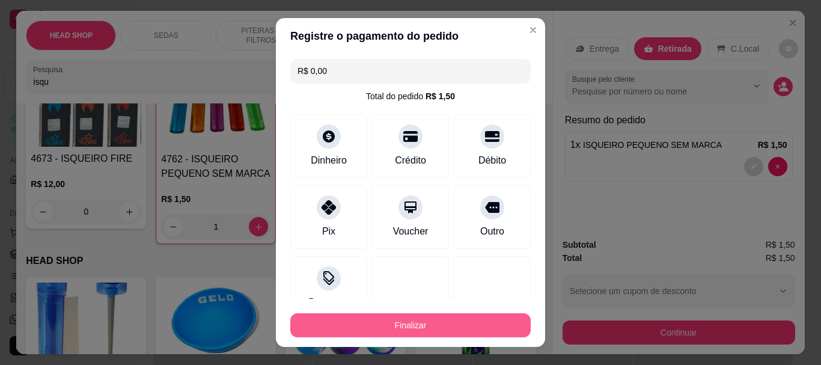
click at [460, 315] on button "Finalizar" at bounding box center [410, 325] width 241 height 24
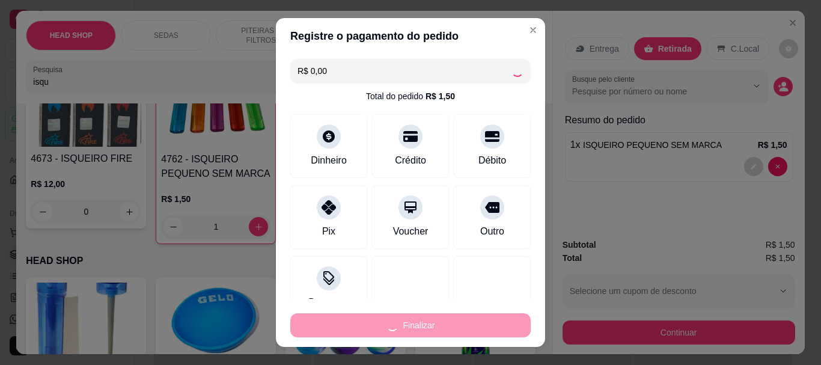
type input "0"
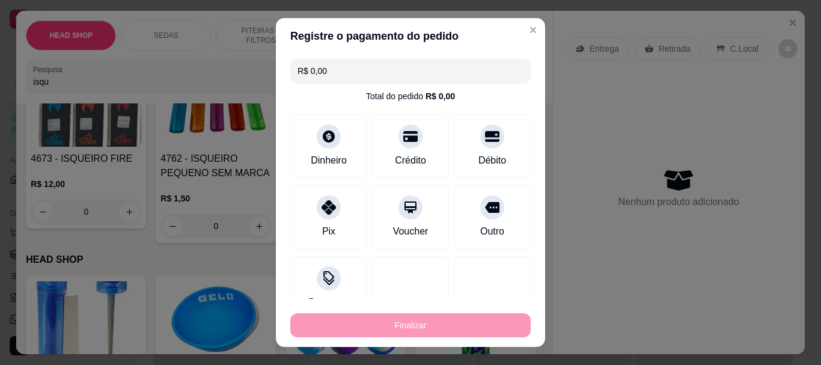
type input "-R$ 1,50"
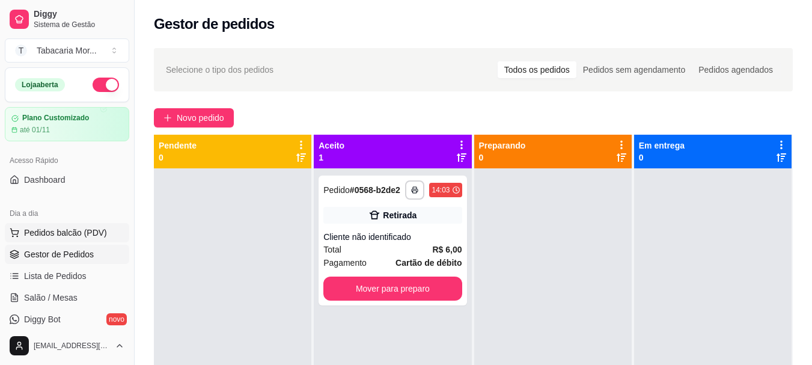
click at [54, 224] on button "Pedidos balcão (PDV)" at bounding box center [67, 232] width 124 height 19
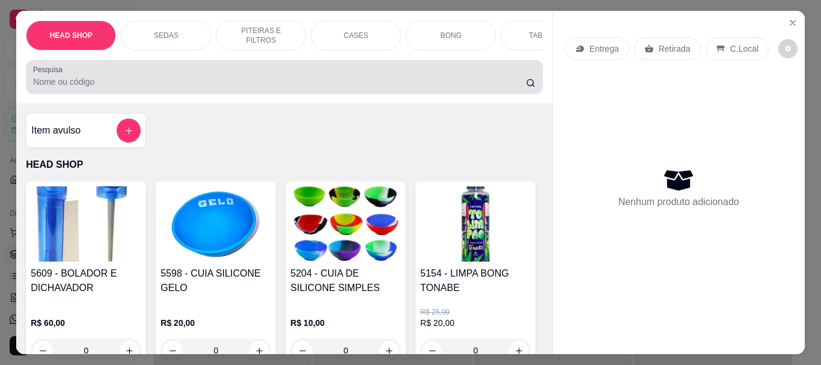
click at [33, 88] on input "Pesquisa" at bounding box center [279, 82] width 493 height 12
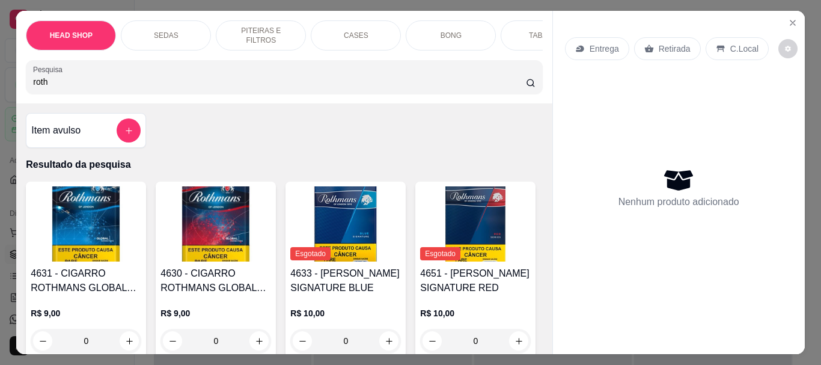
type input "roth"
click at [86, 240] on img at bounding box center [86, 223] width 111 height 75
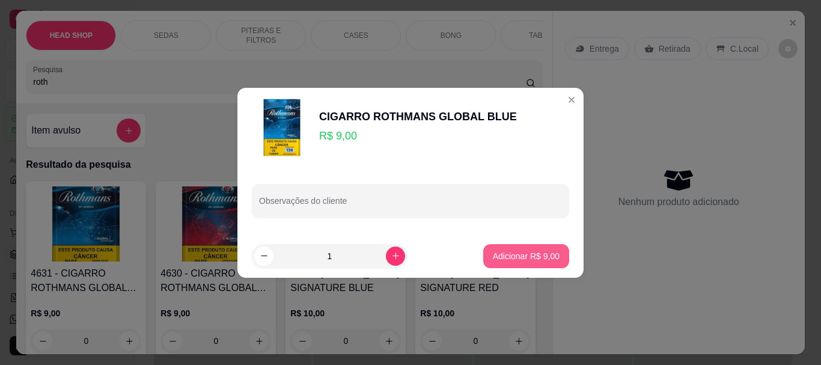
click at [518, 256] on p "Adicionar R$ 9,00" at bounding box center [526, 256] width 67 height 12
type input "1"
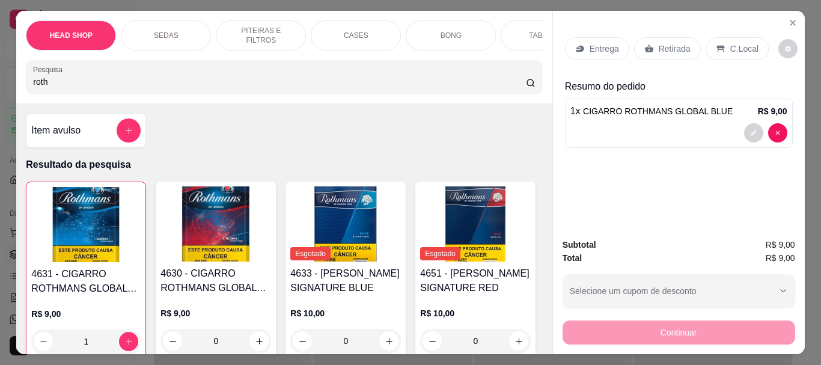
click at [648, 46] on icon at bounding box center [650, 49] width 10 height 10
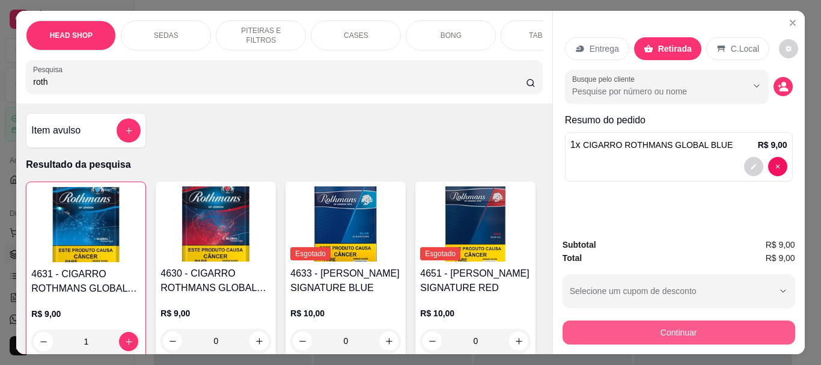
click at [662, 336] on button "Continuar" at bounding box center [679, 333] width 233 height 24
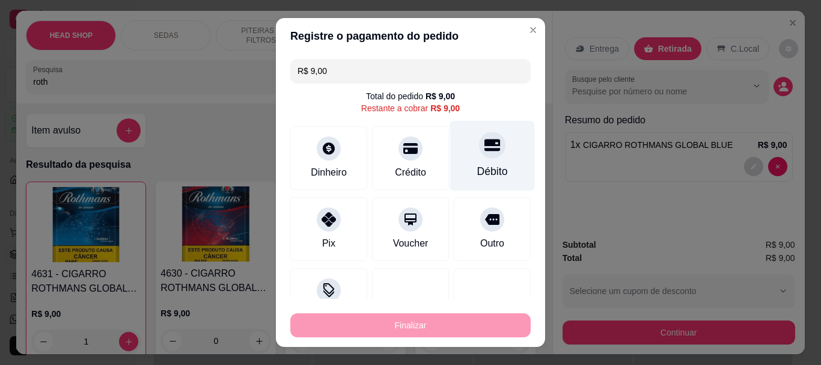
click at [488, 161] on div "Débito" at bounding box center [492, 156] width 85 height 70
type input "R$ 0,00"
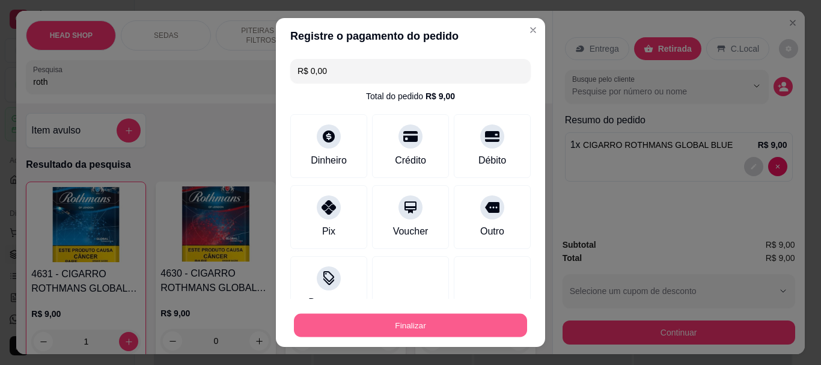
click at [489, 322] on button "Finalizar" at bounding box center [410, 324] width 233 height 23
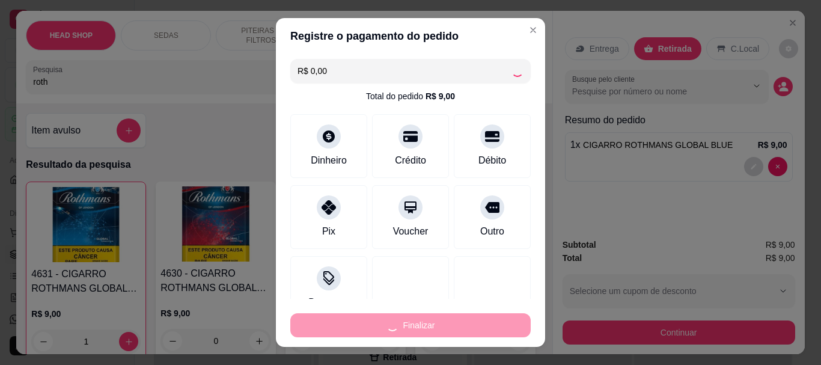
type input "0"
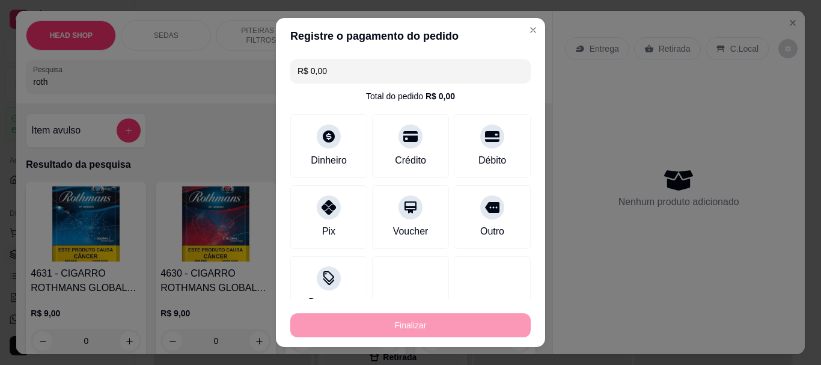
type input "-R$ 9,00"
